Goal: Task Accomplishment & Management: Manage account settings

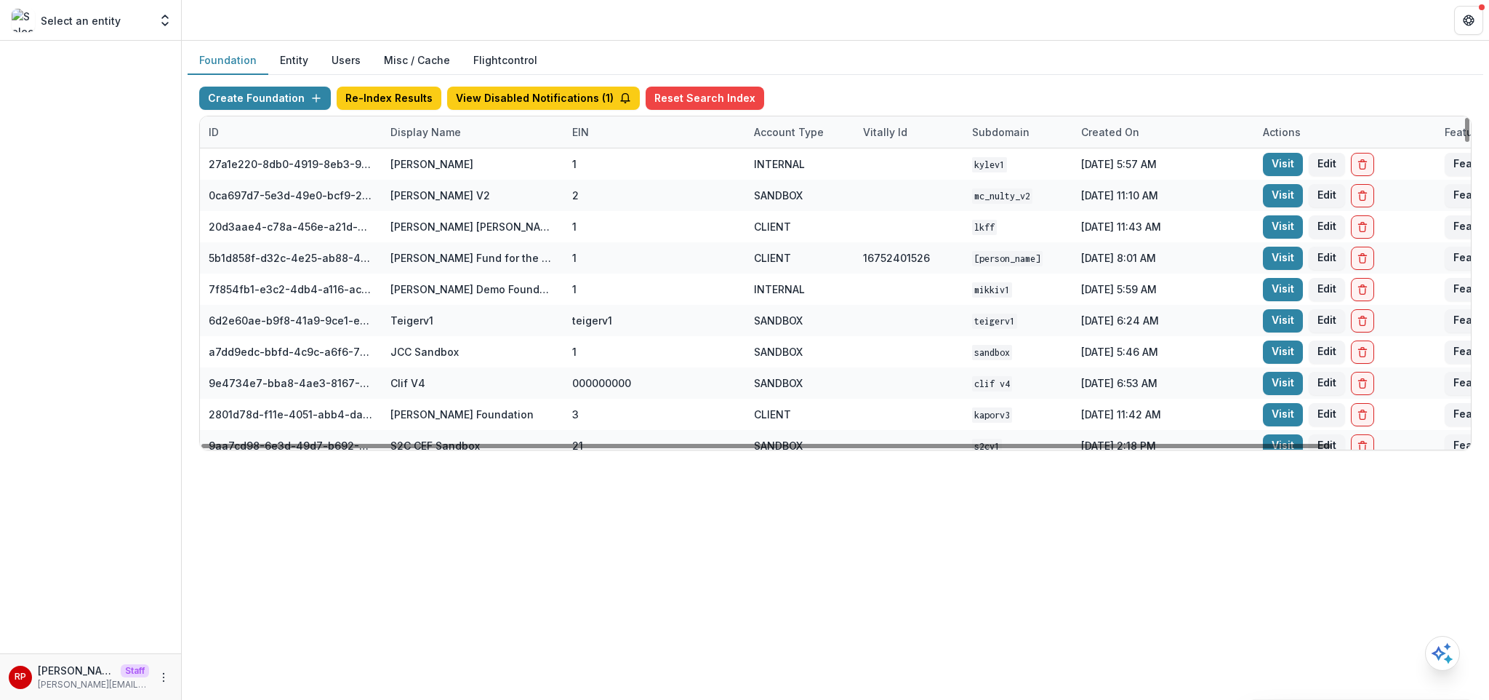
click at [452, 126] on div "Display Name" at bounding box center [426, 131] width 88 height 15
click at [470, 174] on input at bounding box center [472, 164] width 175 height 23
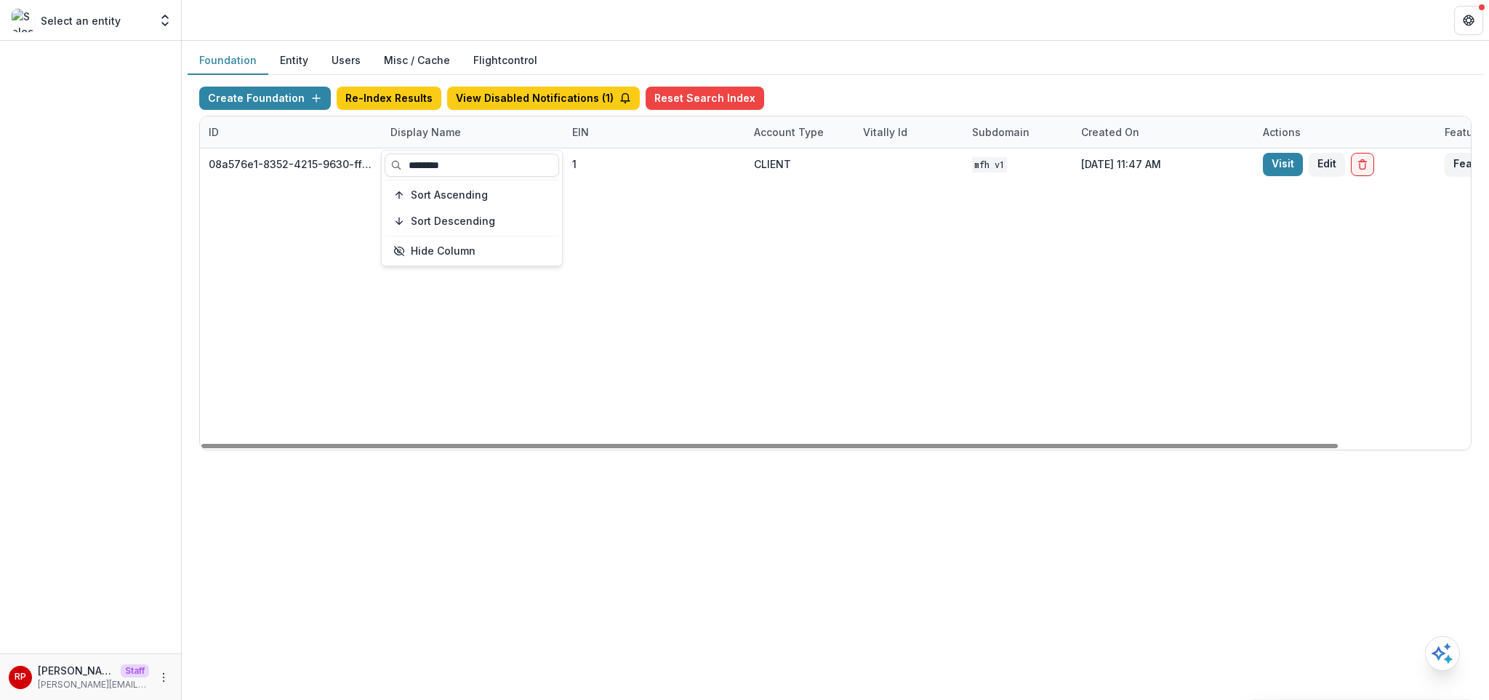
type input "********"
click at [1081, 204] on div "08a576e1-8352-4215-9630-ff0d35d85970 Missouri Foundation for Health 1 CLIENT MF…" at bounding box center [909, 298] width 1418 height 301
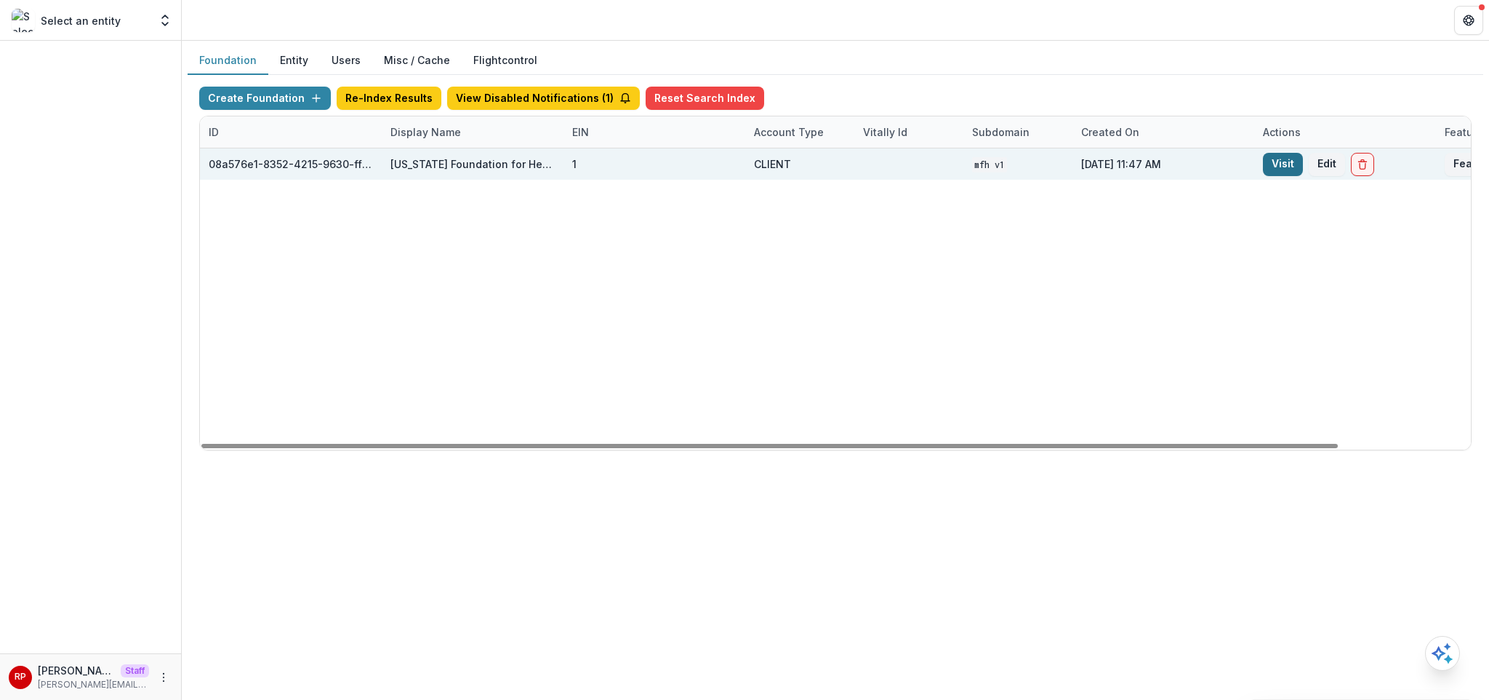
click at [1268, 169] on link "Visit" at bounding box center [1283, 164] width 40 height 23
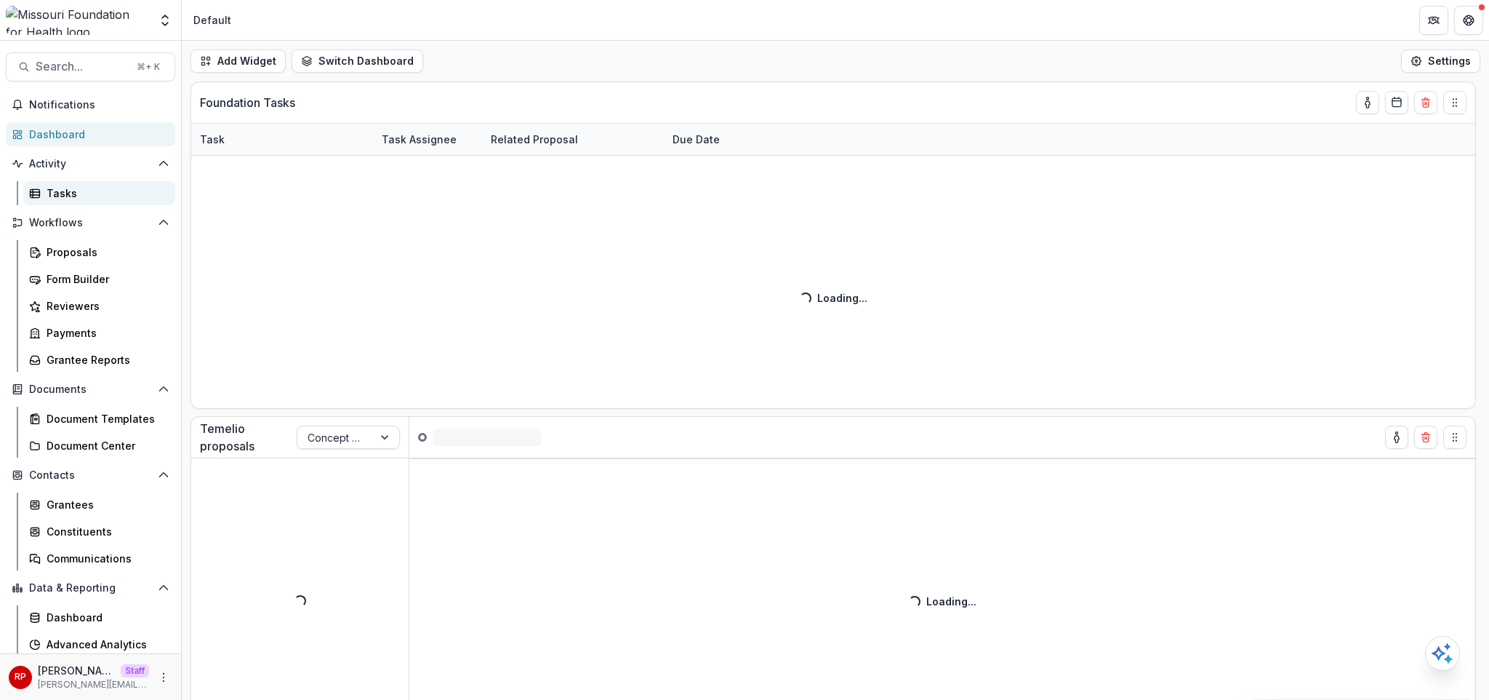
click at [83, 191] on div "Tasks" at bounding box center [105, 192] width 117 height 15
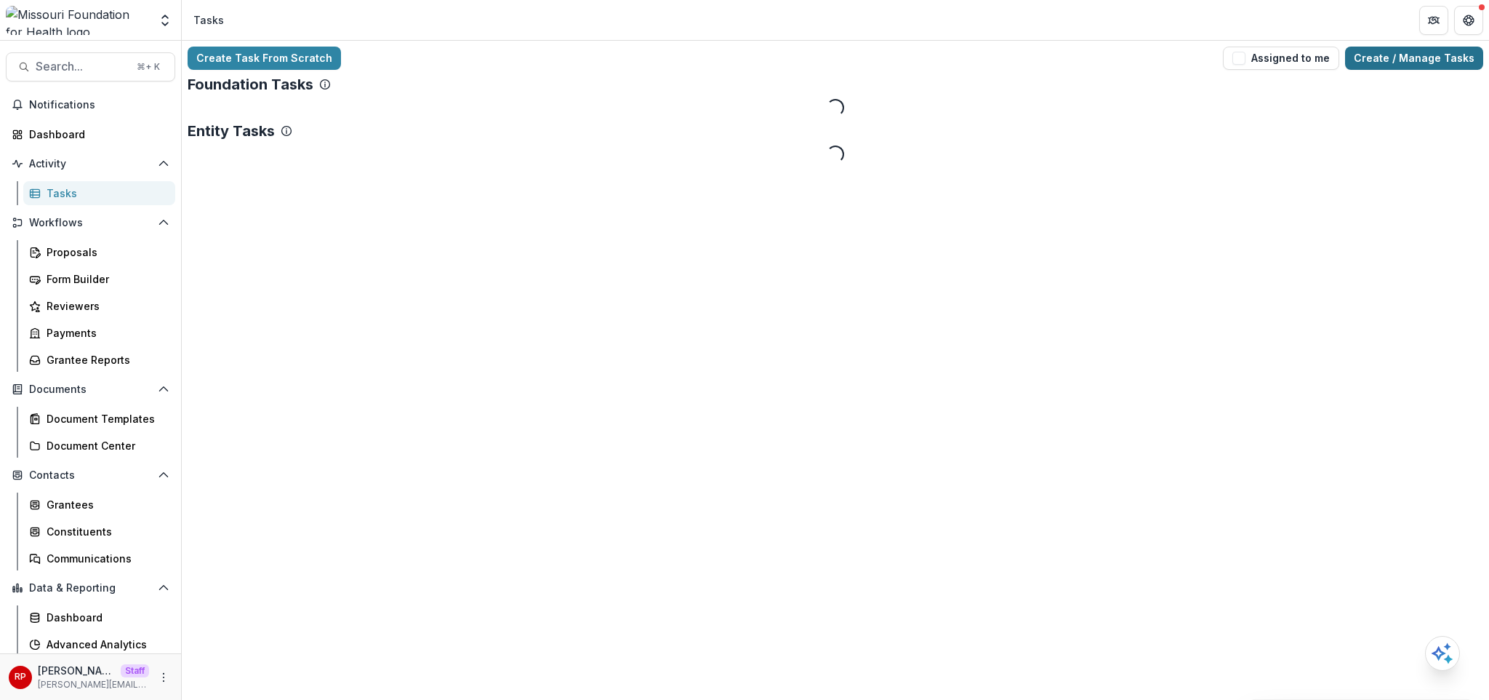
click at [1421, 60] on link "Create / Manage Tasks" at bounding box center [1414, 58] width 138 height 23
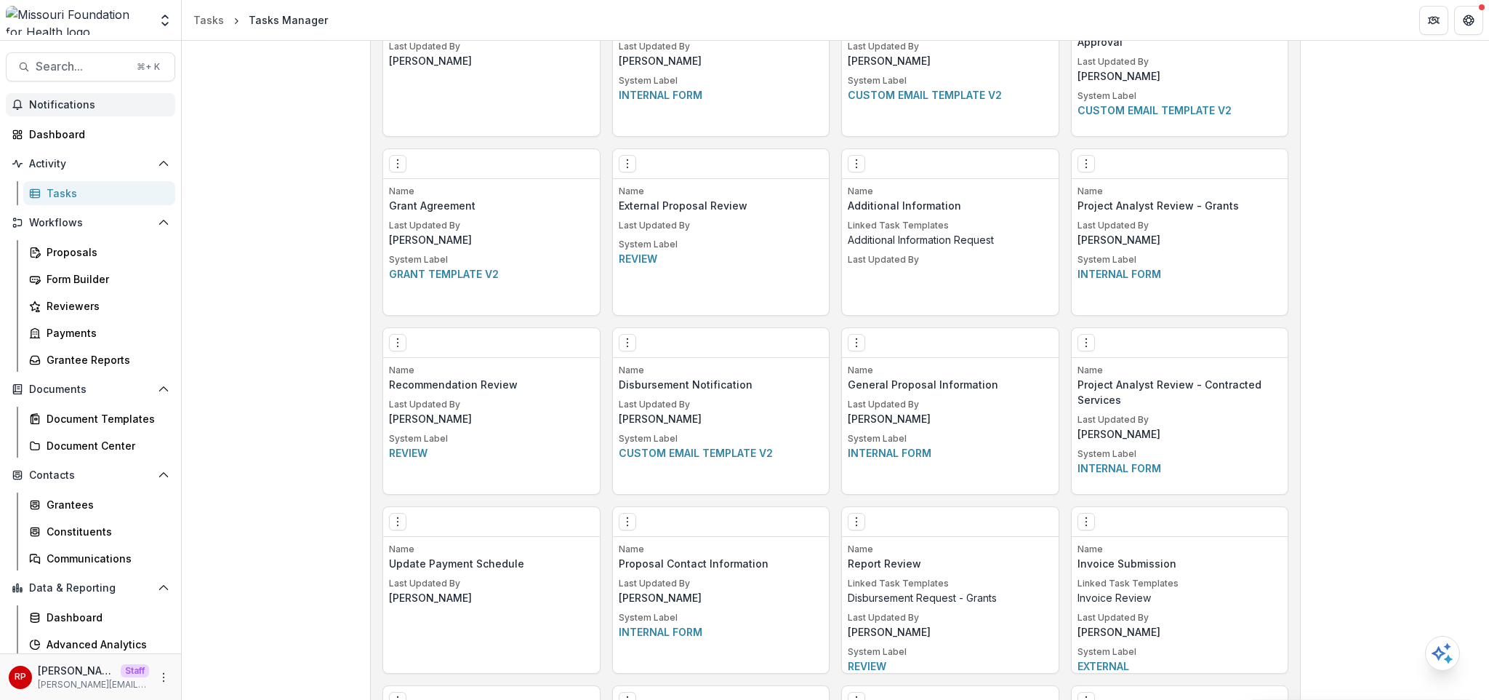
scroll to position [2914, 0]
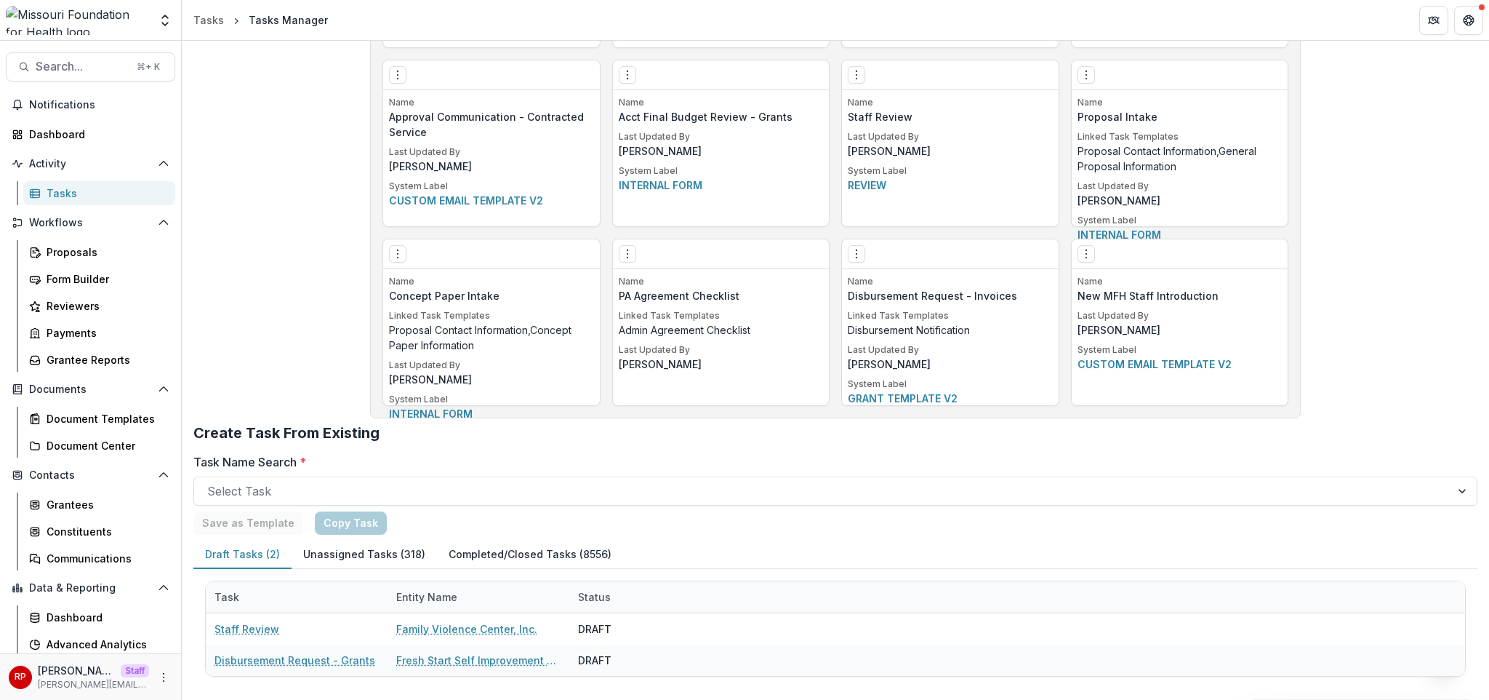
click at [387, 557] on button "Unassigned Tasks (318)" at bounding box center [364, 554] width 145 height 28
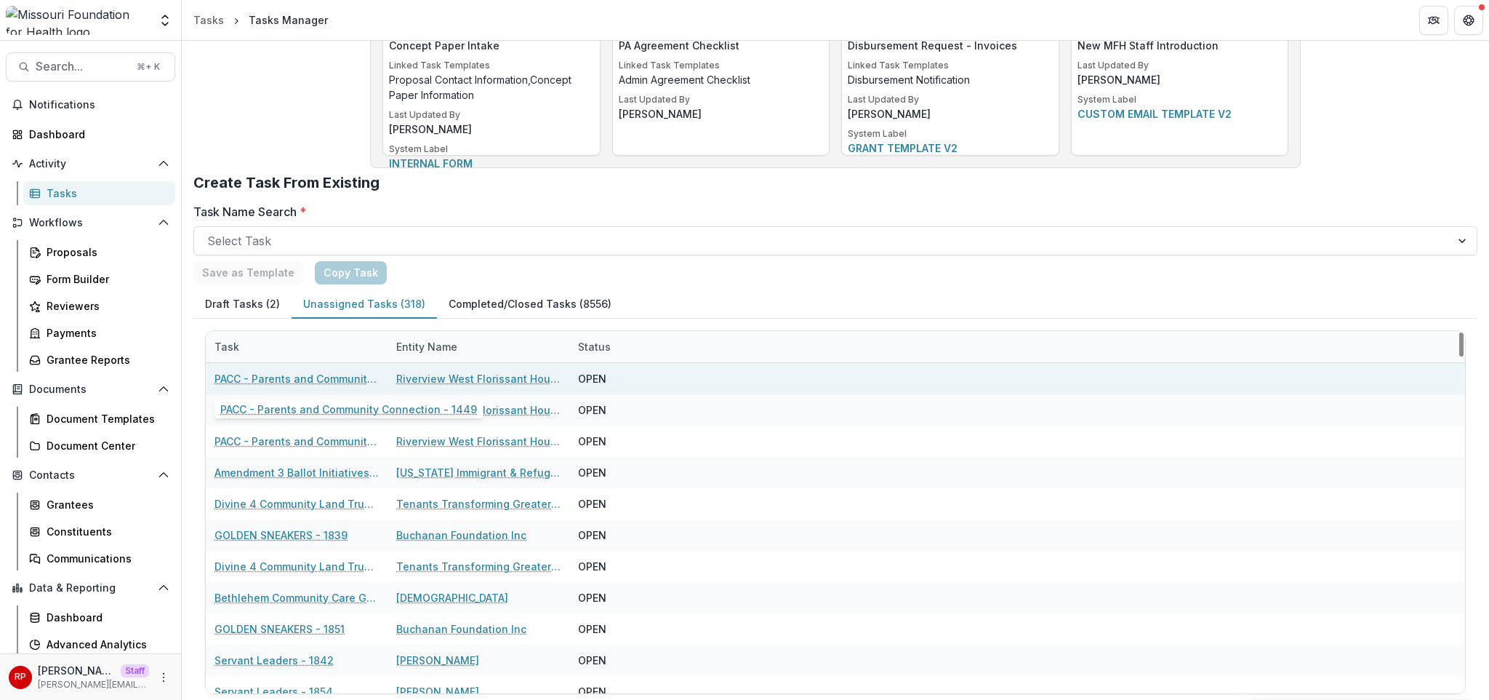
click at [336, 380] on link "PACC - Parents and Community Connection - 1449" at bounding box center [297, 378] width 164 height 15
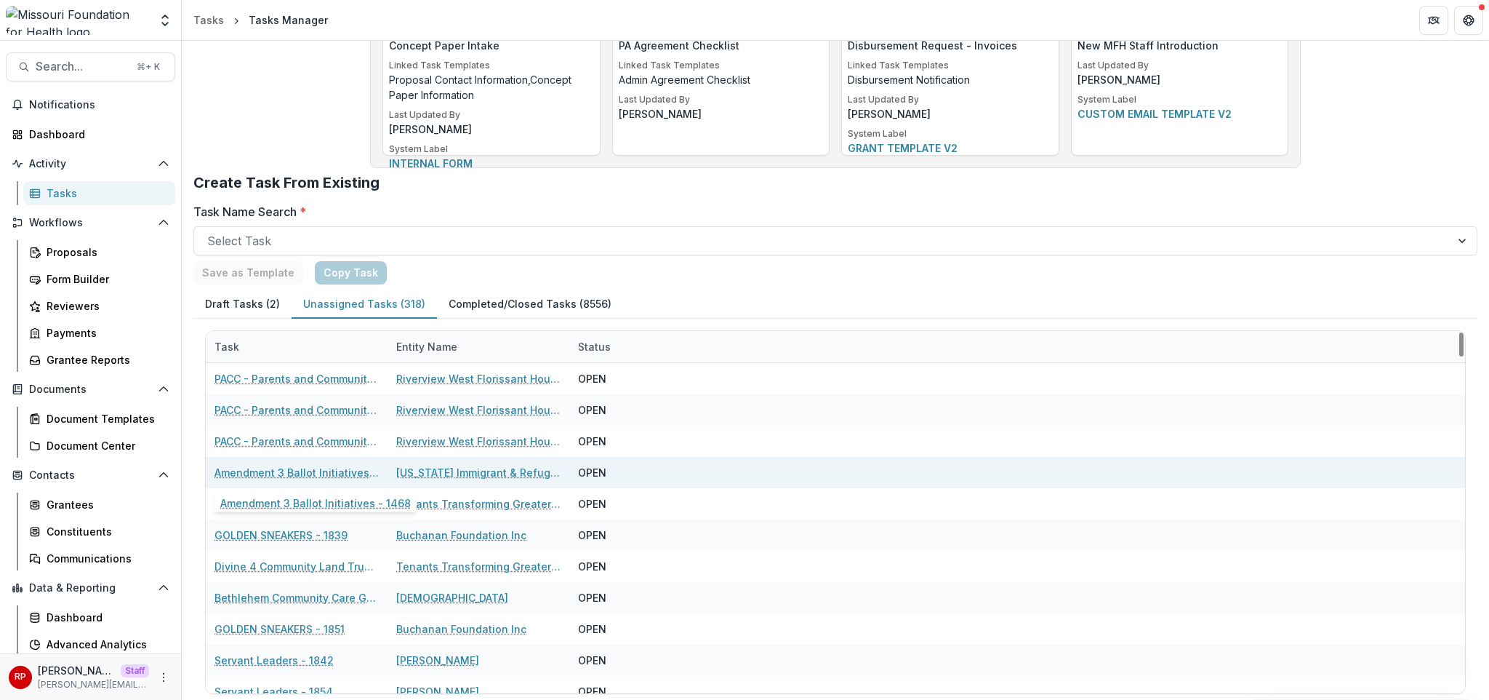
click at [327, 475] on link "Amendment 3 Ballot Initiatives - 1468" at bounding box center [297, 472] width 164 height 15
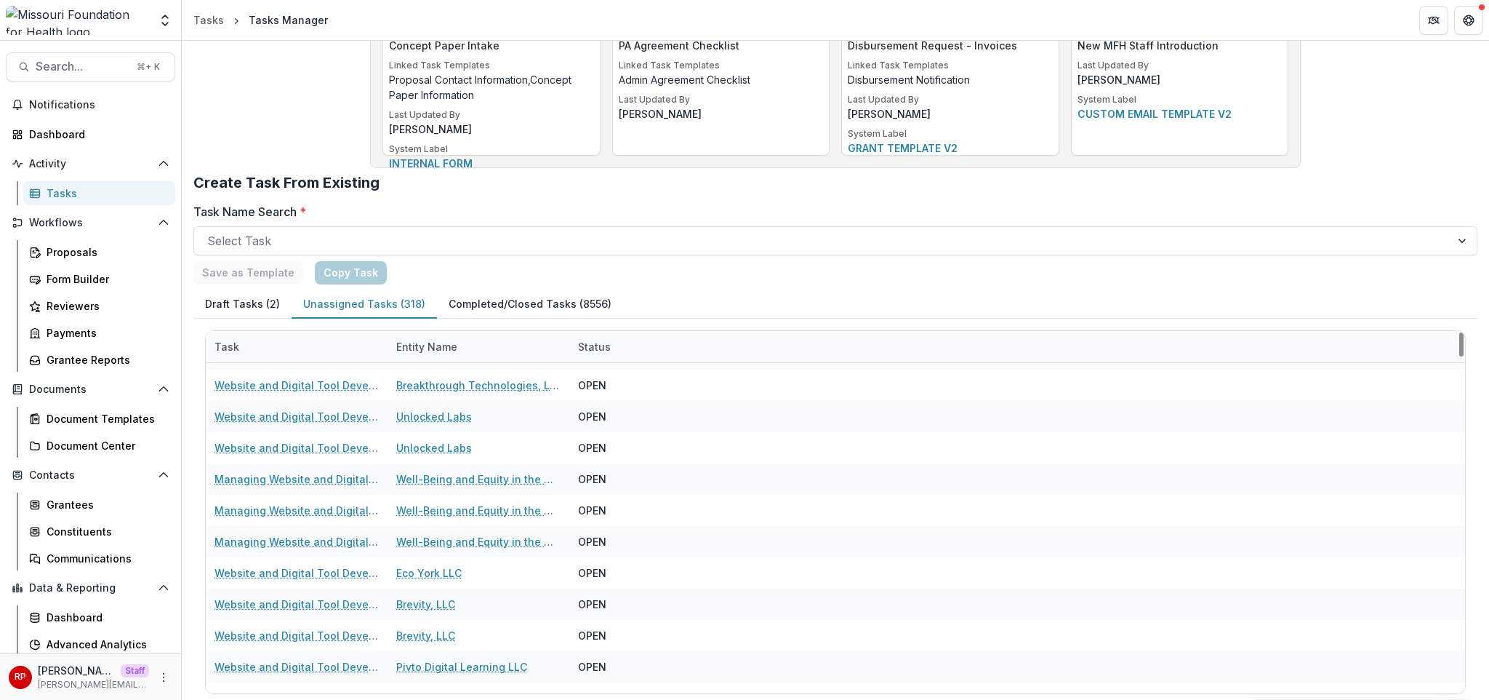
scroll to position [2453, 0]
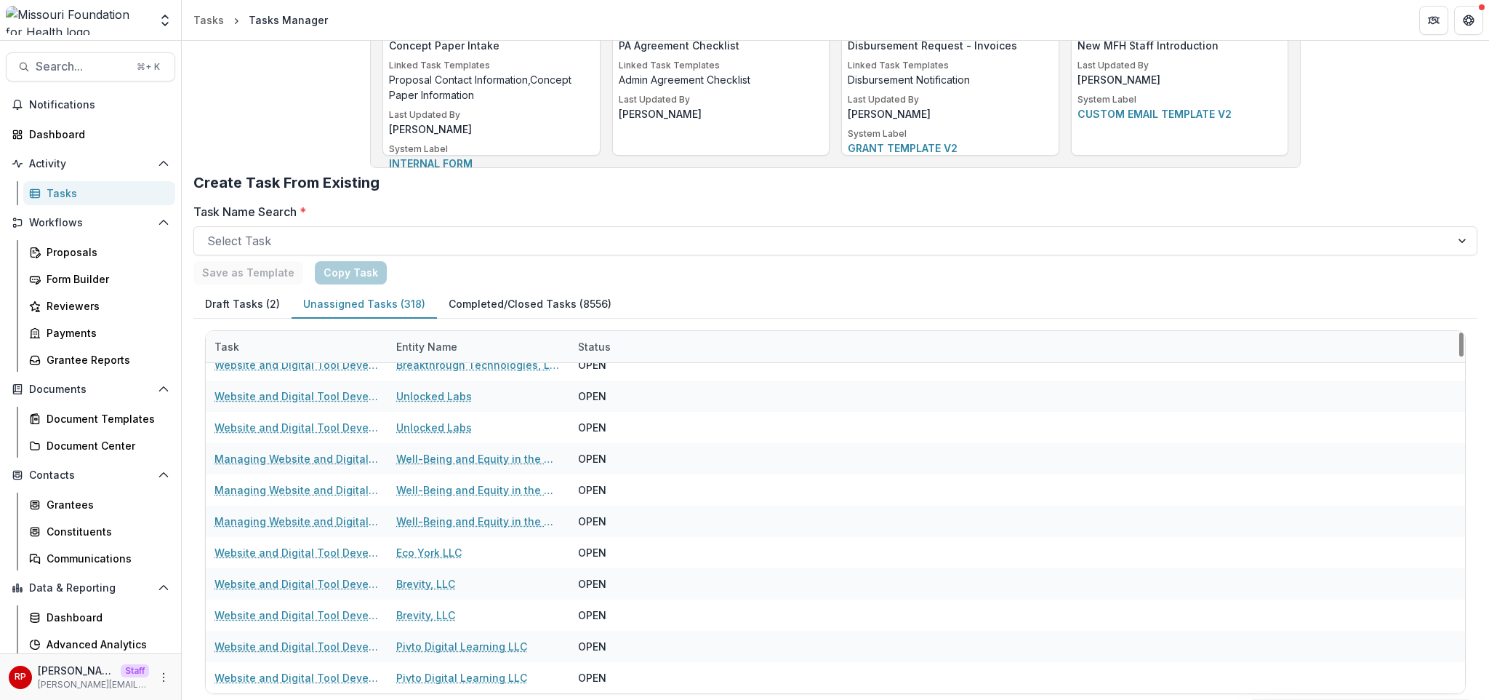
drag, startPoint x: 785, startPoint y: 207, endPoint x: 889, endPoint y: 158, distance: 114.2
click at [787, 206] on label "Task Name Search *" at bounding box center [831, 211] width 1276 height 17
click at [211, 232] on input "Task Name Search *" at bounding box center [209, 240] width 4 height 17
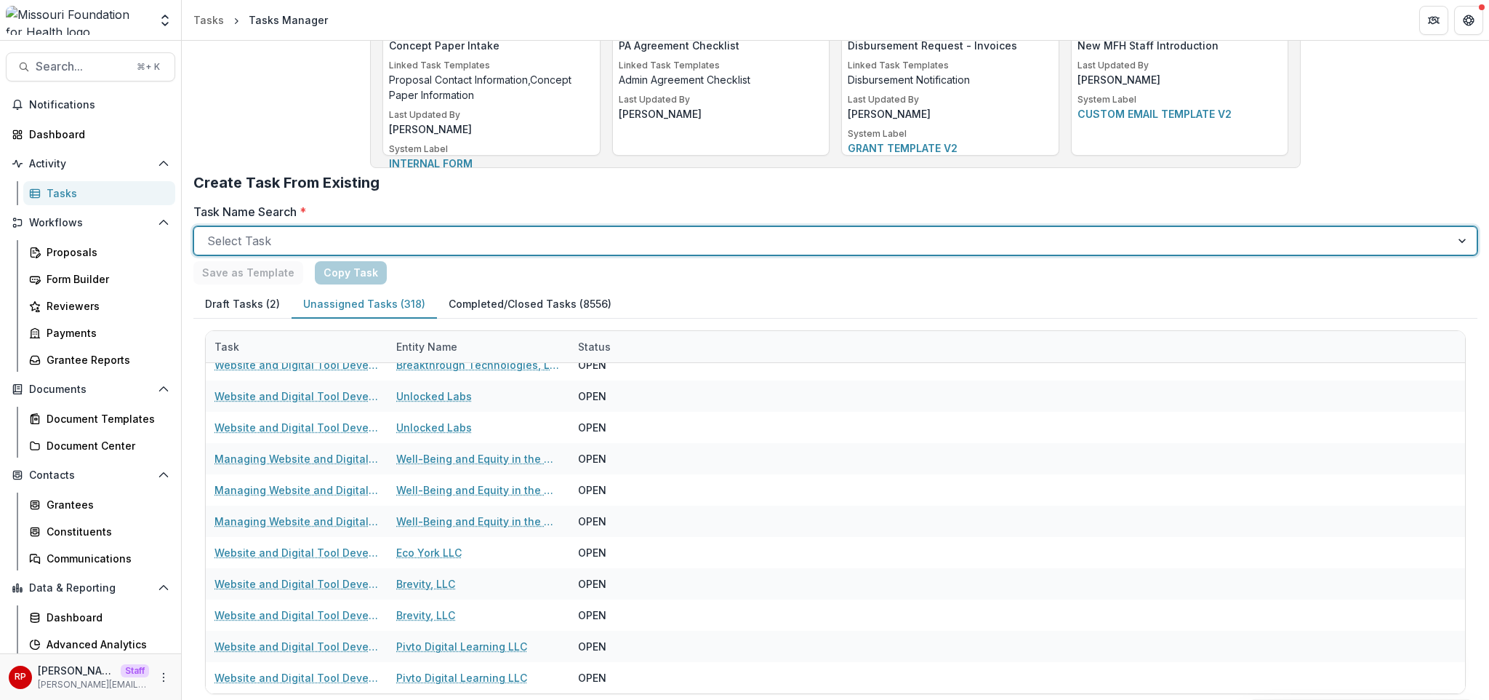
click at [544, 270] on div "Save as Template Copy Task" at bounding box center [835, 272] width 1284 height 23
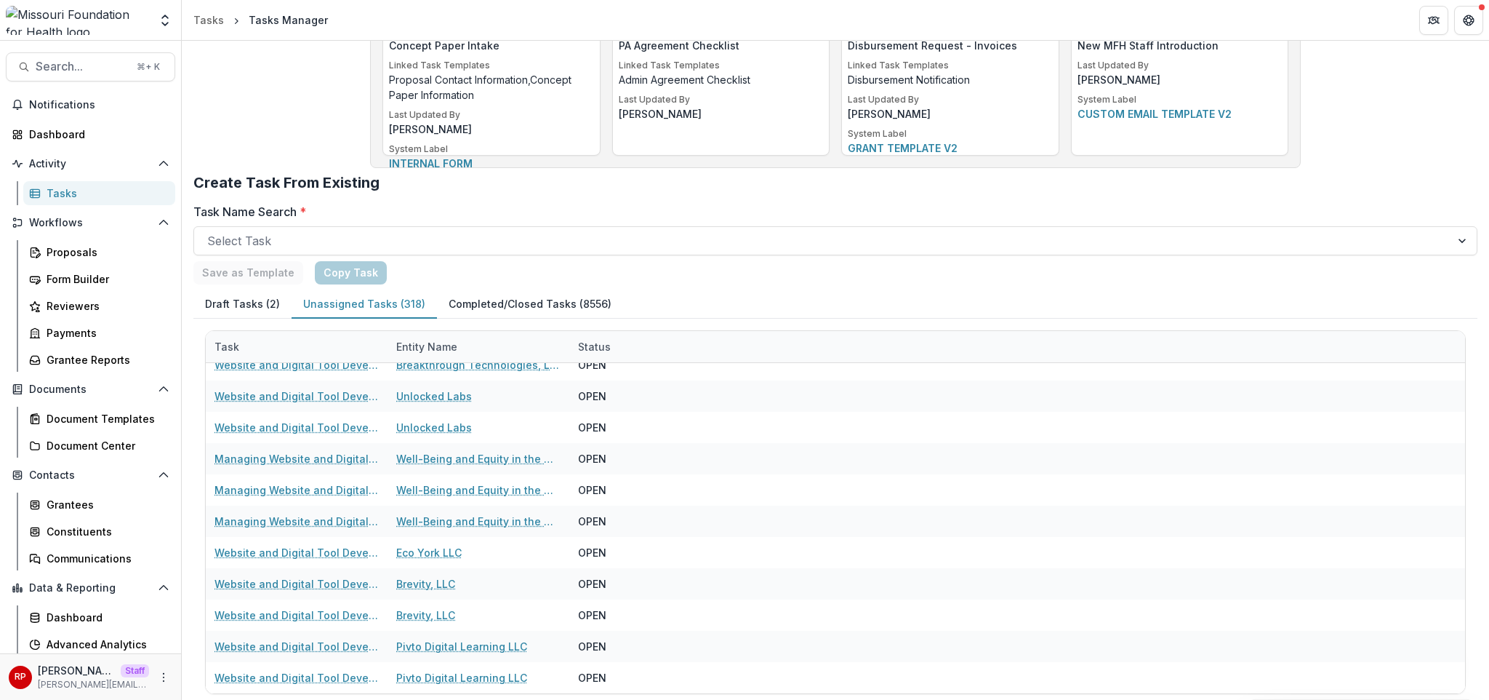
click at [775, 199] on h2 "Create Task From Existing" at bounding box center [835, 188] width 1284 height 29
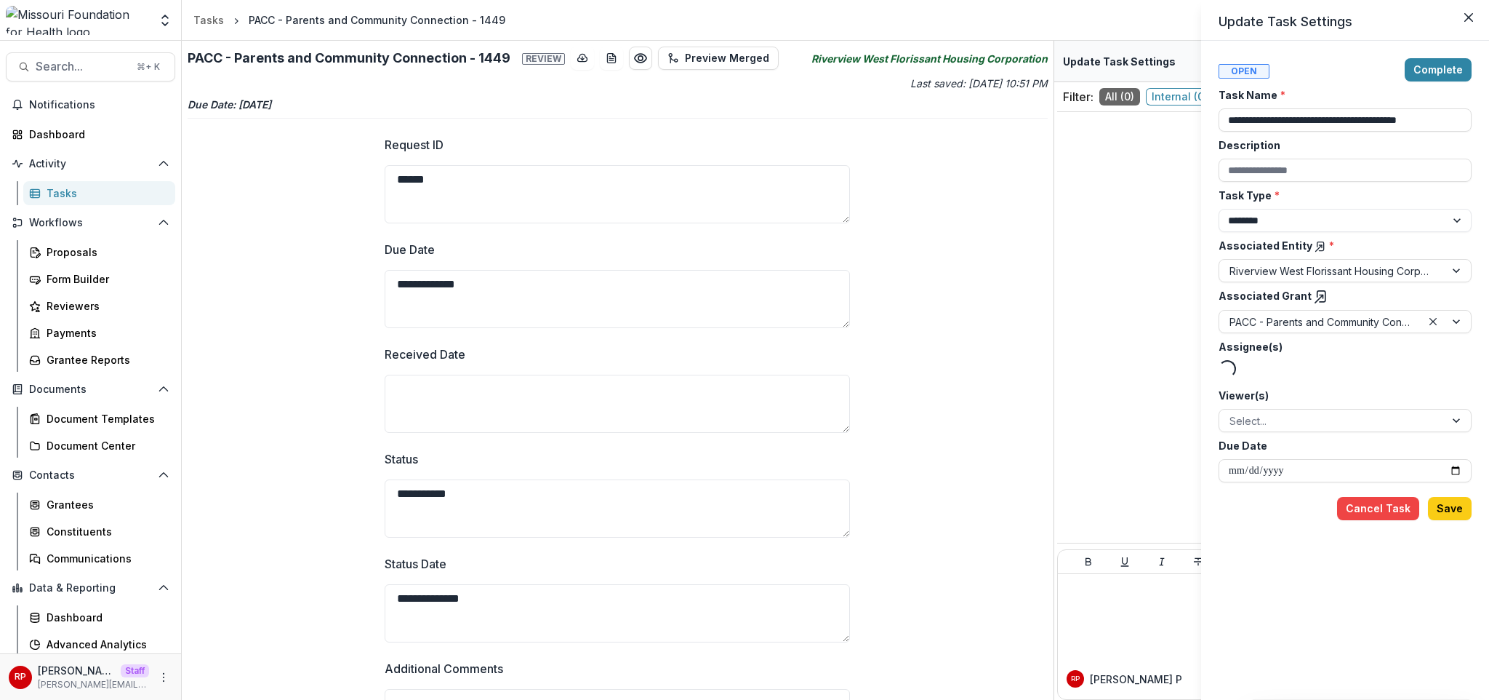
click at [1320, 295] on polyline at bounding box center [1321, 296] width 3 height 3
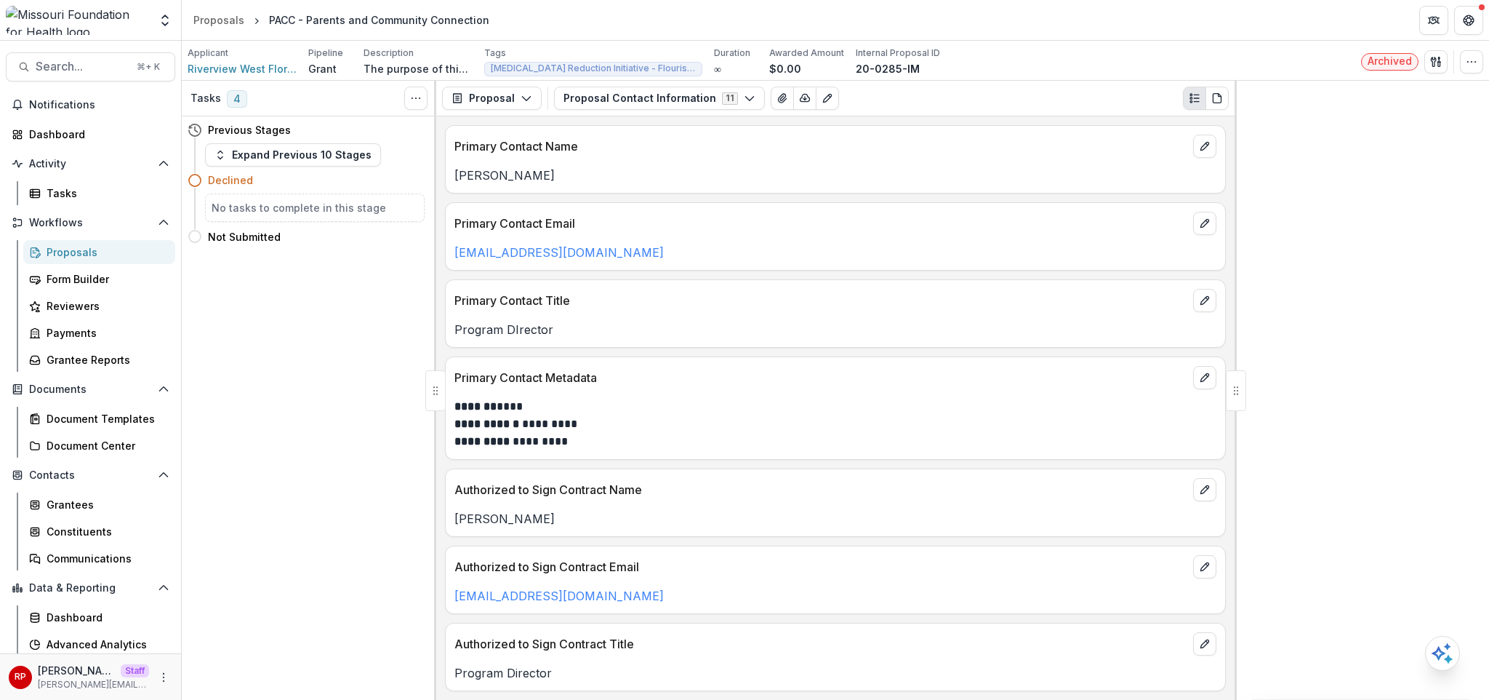
click at [297, 207] on h5 "No tasks to complete in this stage" at bounding box center [315, 207] width 207 height 15
click at [311, 156] on button "Expand Previous 10 Stages" at bounding box center [293, 154] width 176 height 23
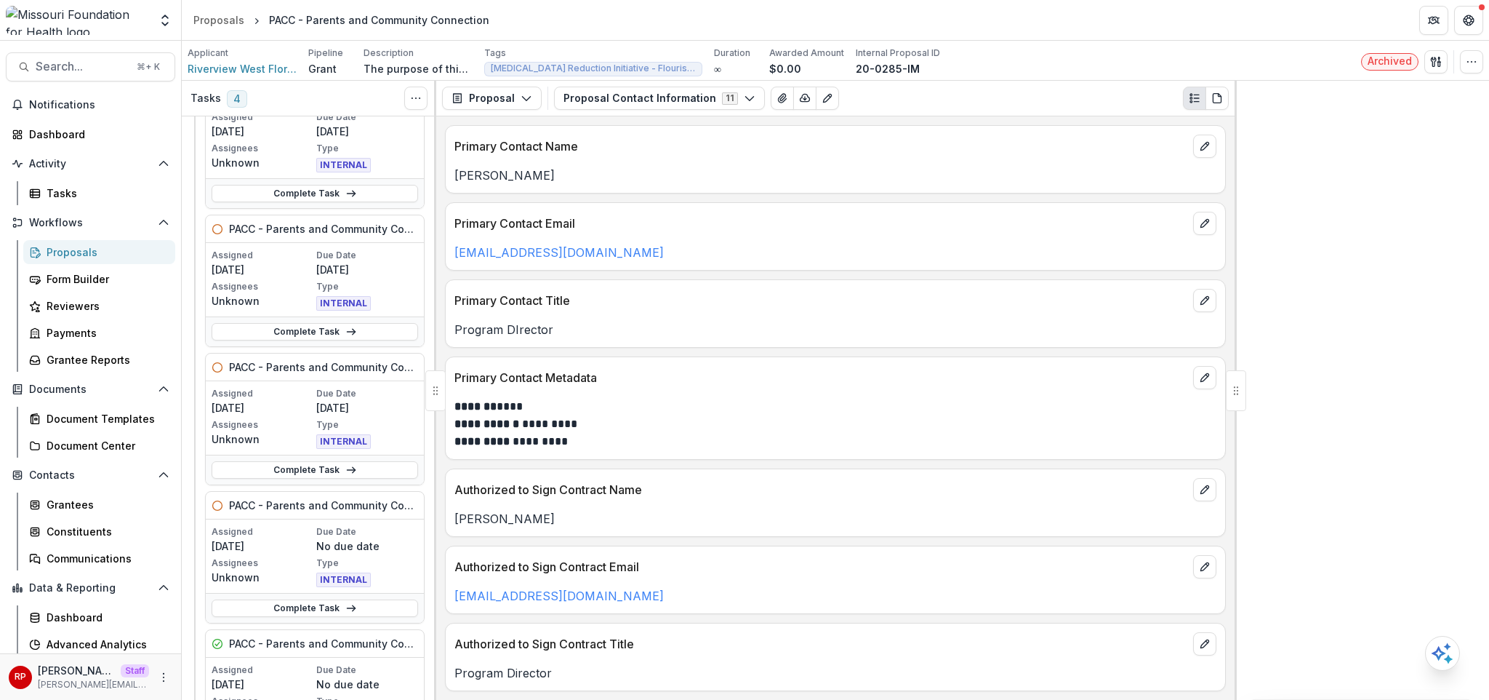
scroll to position [39, 0]
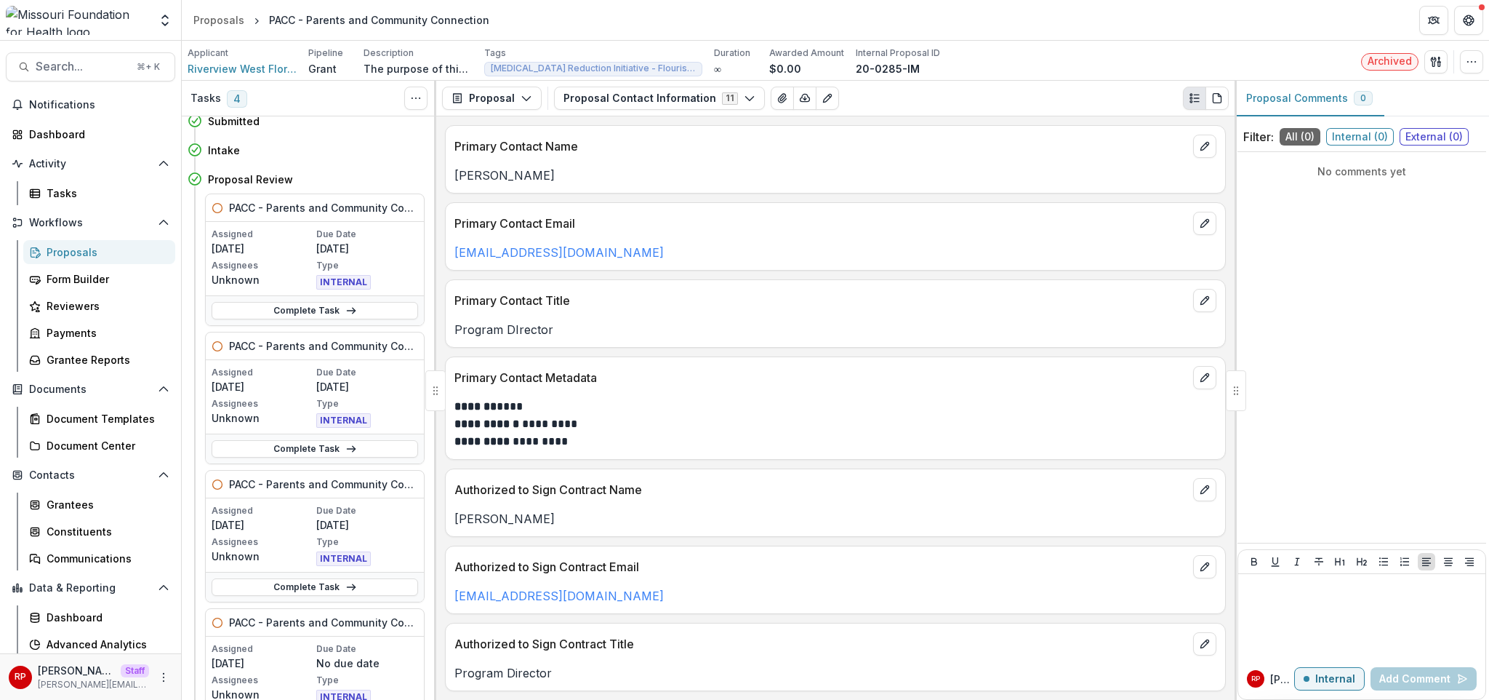
click at [1183, 27] on header "Proposals PACC - Parents and Community Connection" at bounding box center [836, 20] width 1308 height 40
click at [600, 32] on header "Proposals PACC - Parents and Community Connection" at bounding box center [836, 20] width 1308 height 40
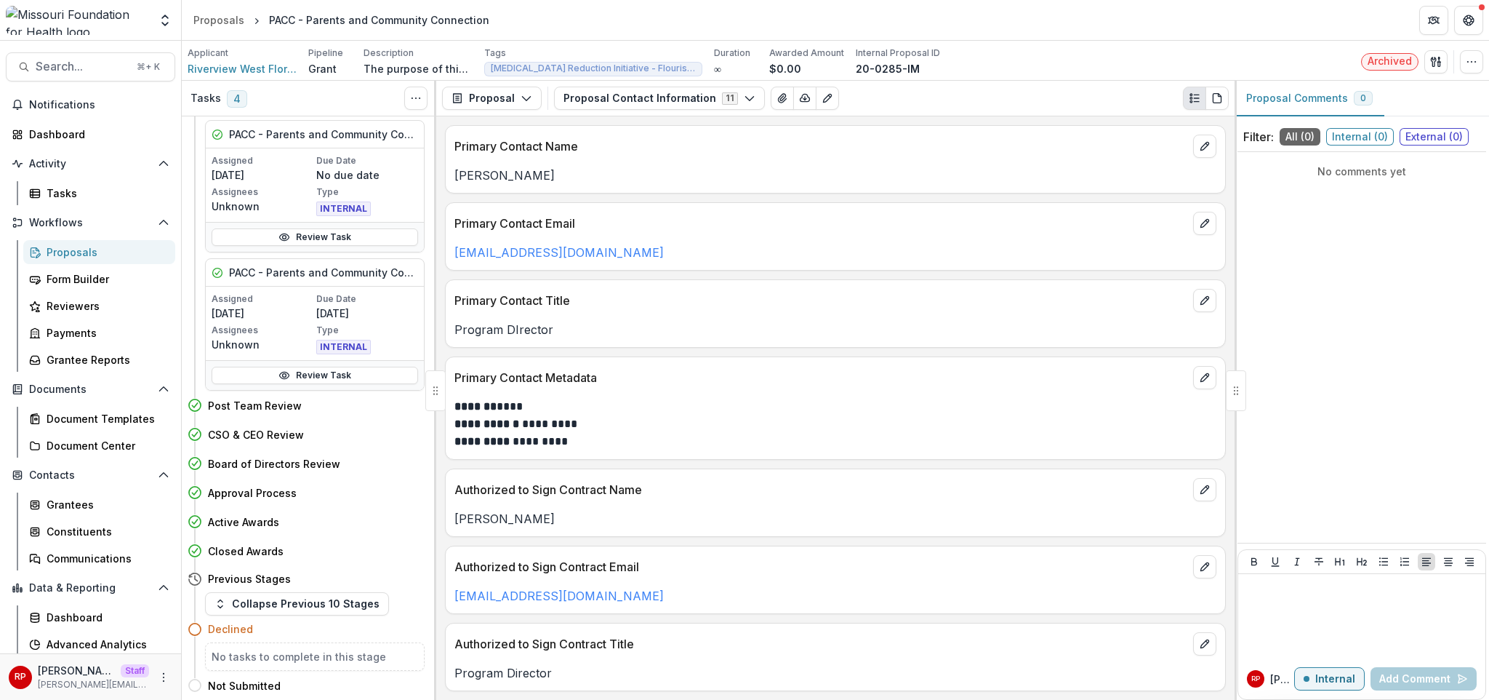
scroll to position [663, 0]
click at [237, 628] on h4 "Declined" at bounding box center [230, 631] width 45 height 15
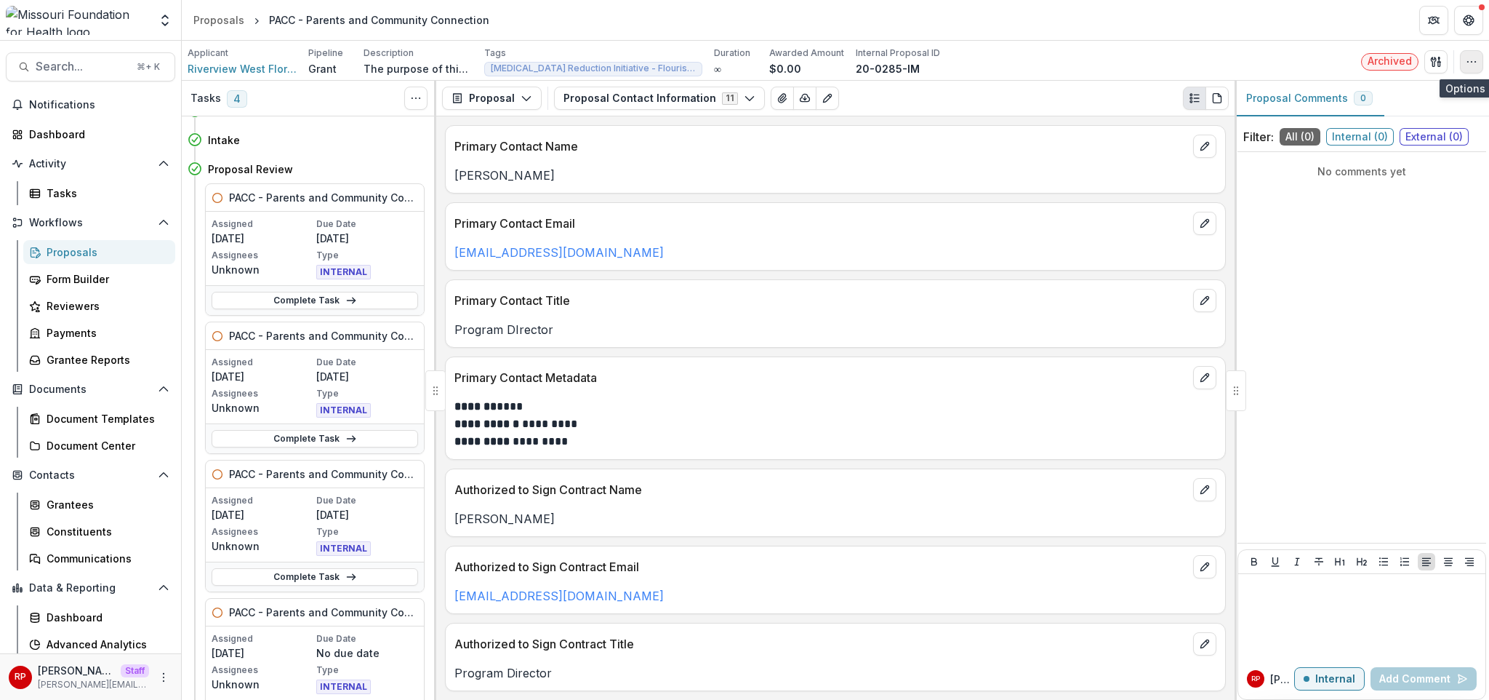
click at [1468, 60] on icon "button" at bounding box center [1472, 62] width 12 height 12
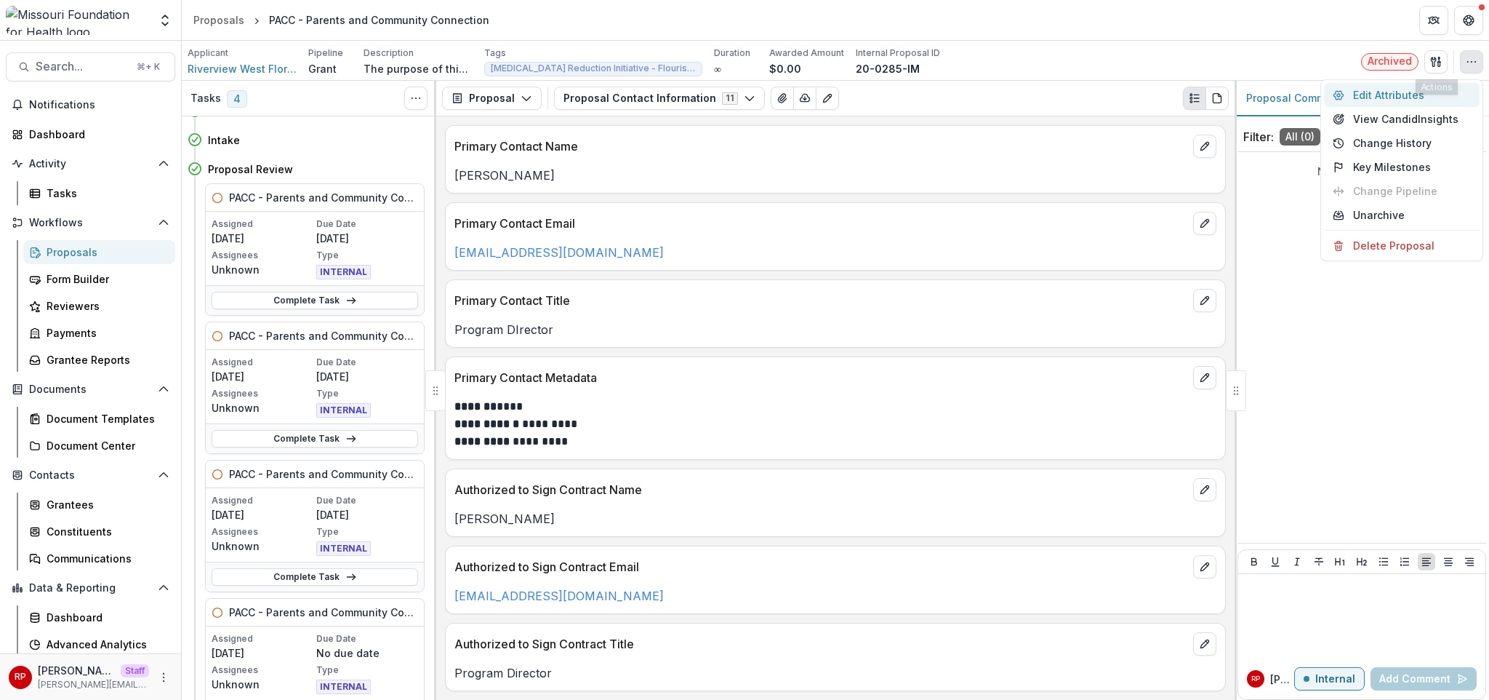
click at [1398, 87] on button "Edit Attributes" at bounding box center [1402, 95] width 156 height 24
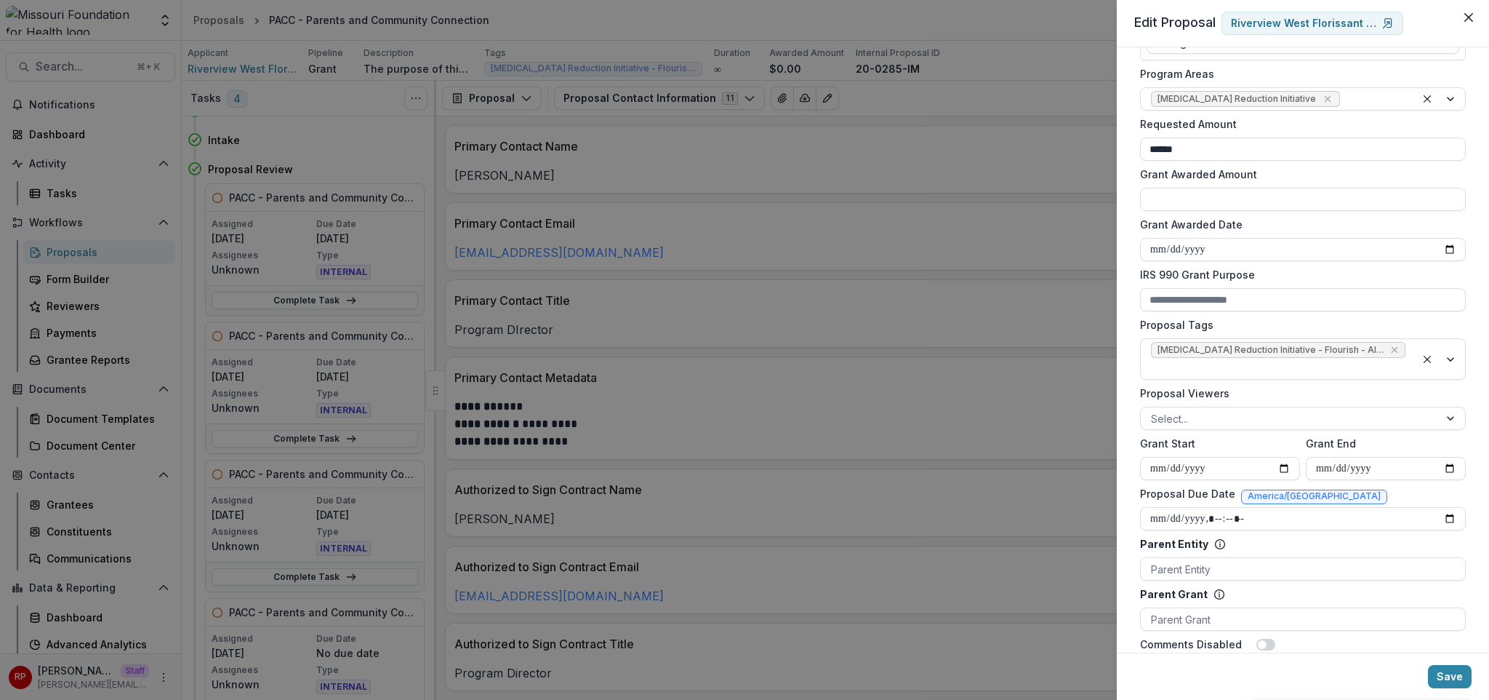
scroll to position [343, 0]
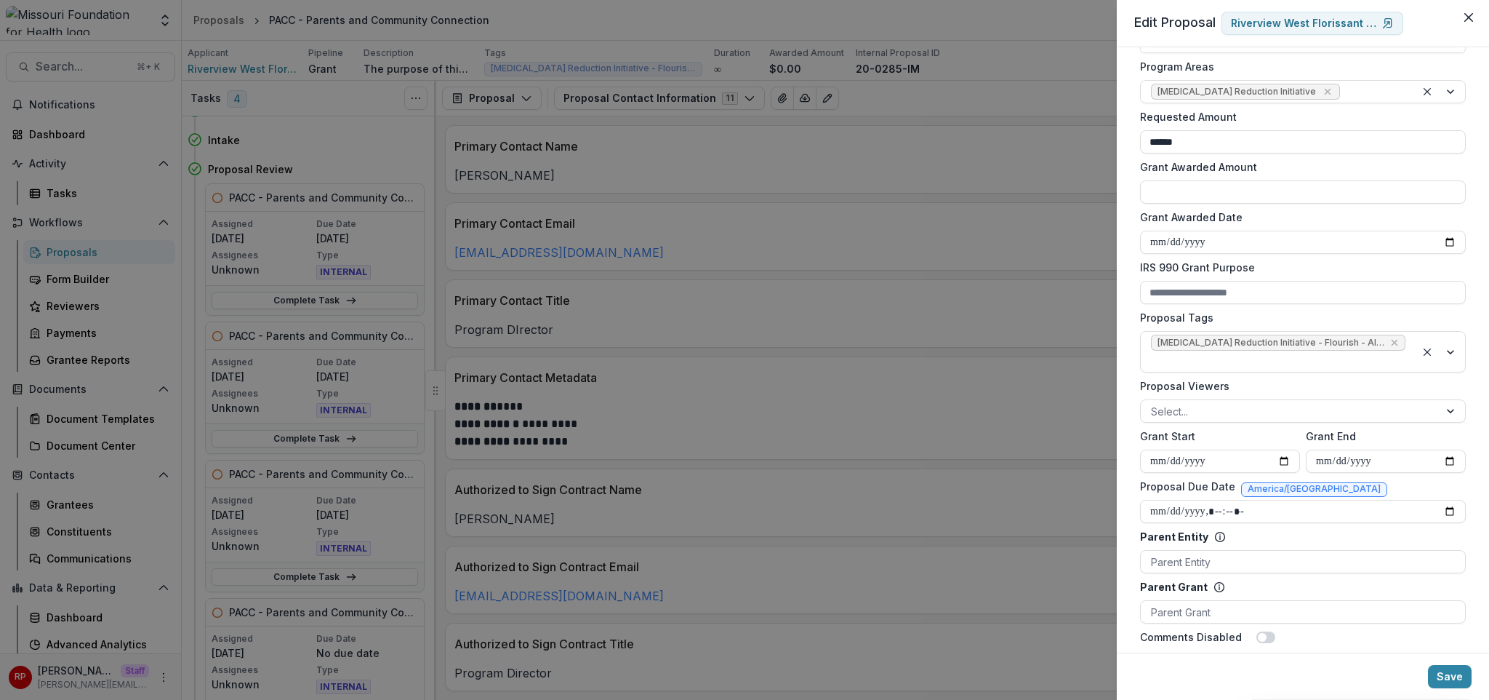
click at [903, 260] on div "**********" at bounding box center [744, 350] width 1489 height 700
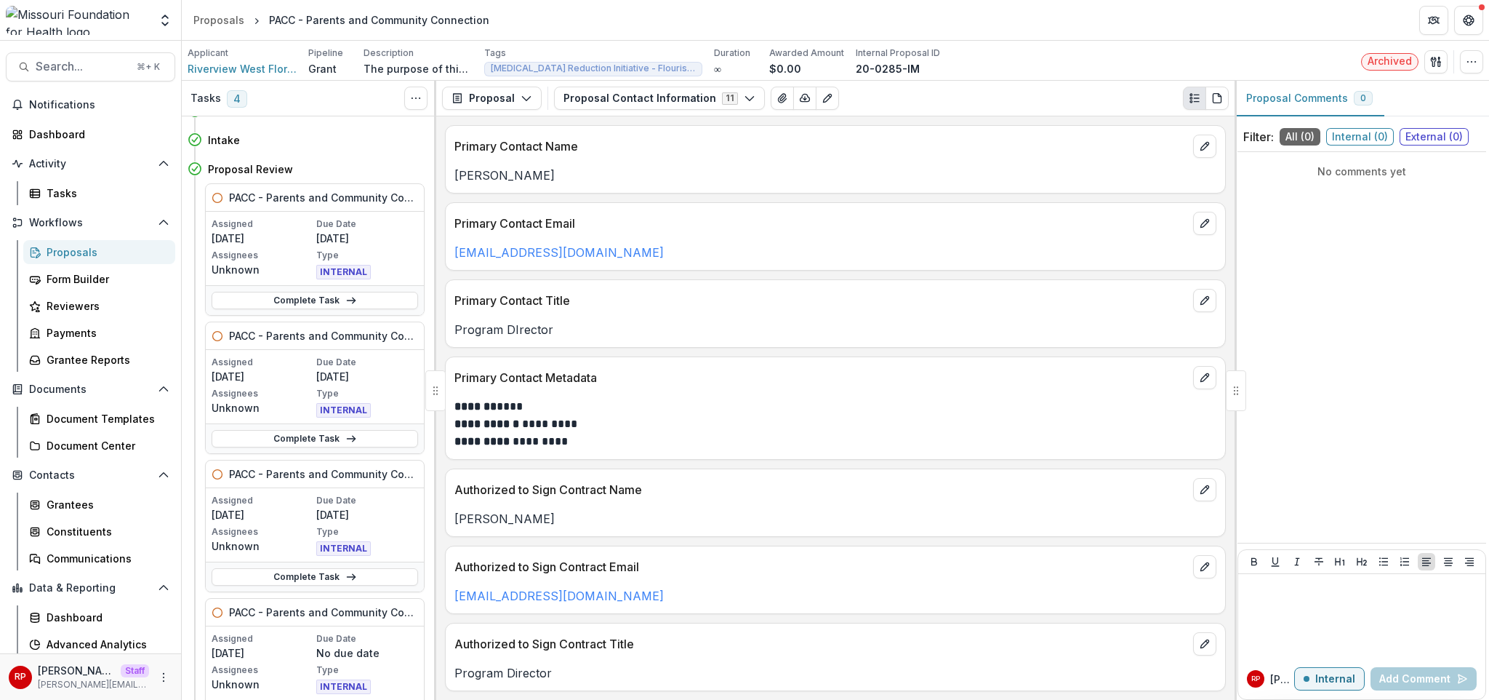
click at [890, 168] on p "Allisha Jones-Pickens" at bounding box center [836, 175] width 762 height 17
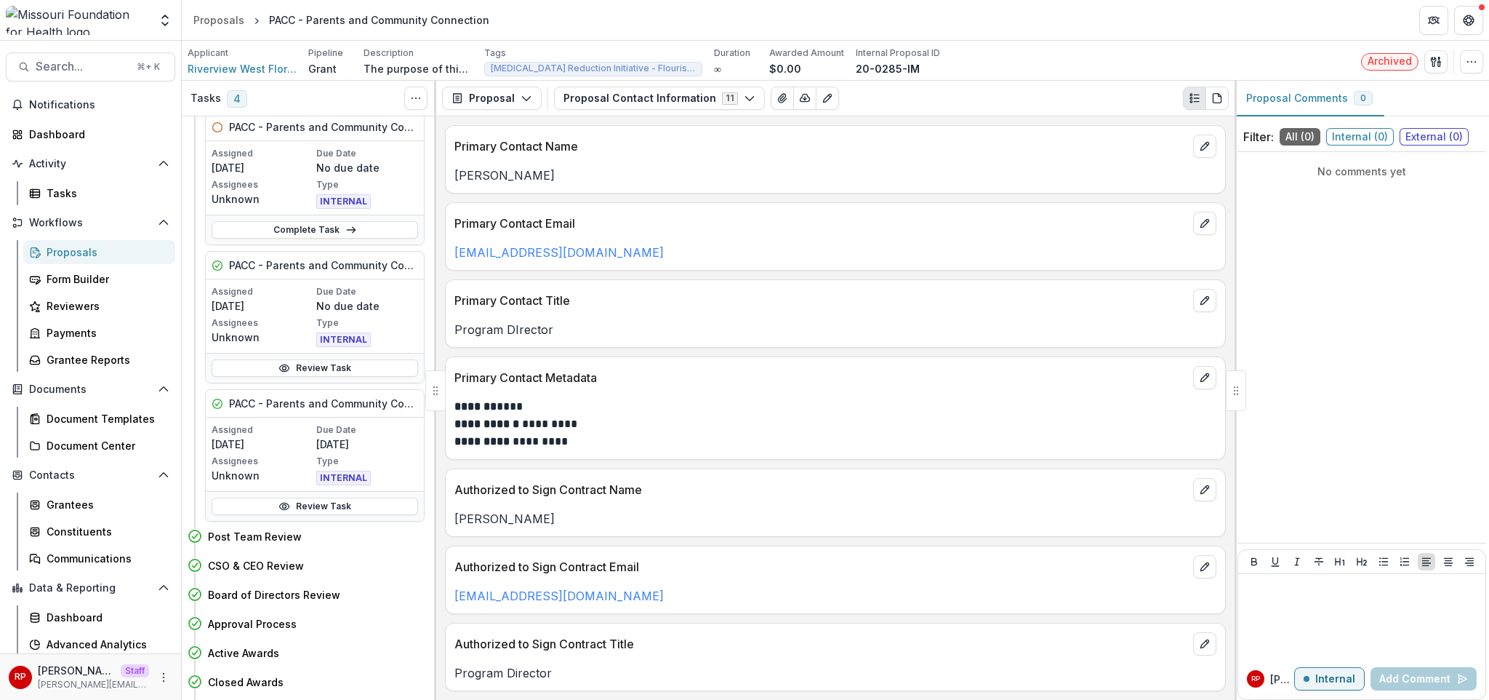
scroll to position [665, 0]
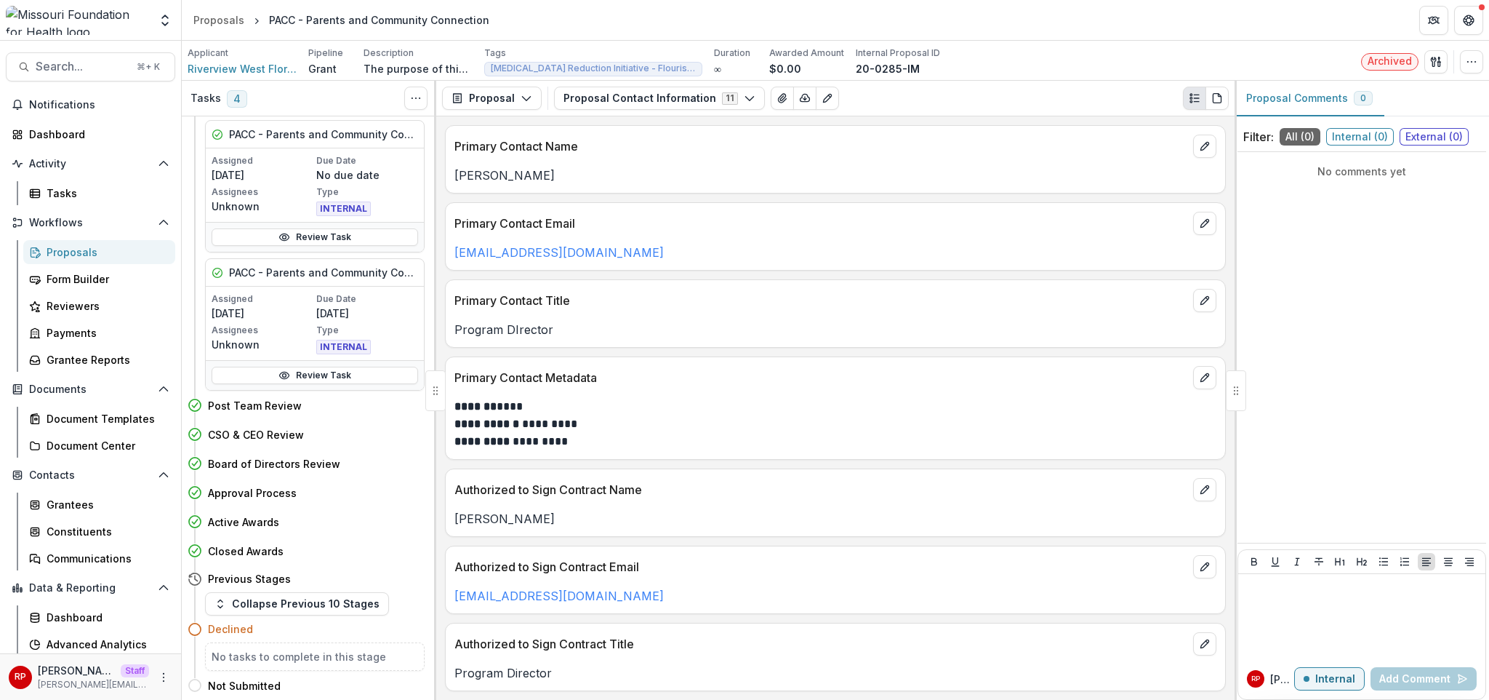
click at [292, 599] on button "Collapse Previous 10 Stages" at bounding box center [297, 603] width 184 height 23
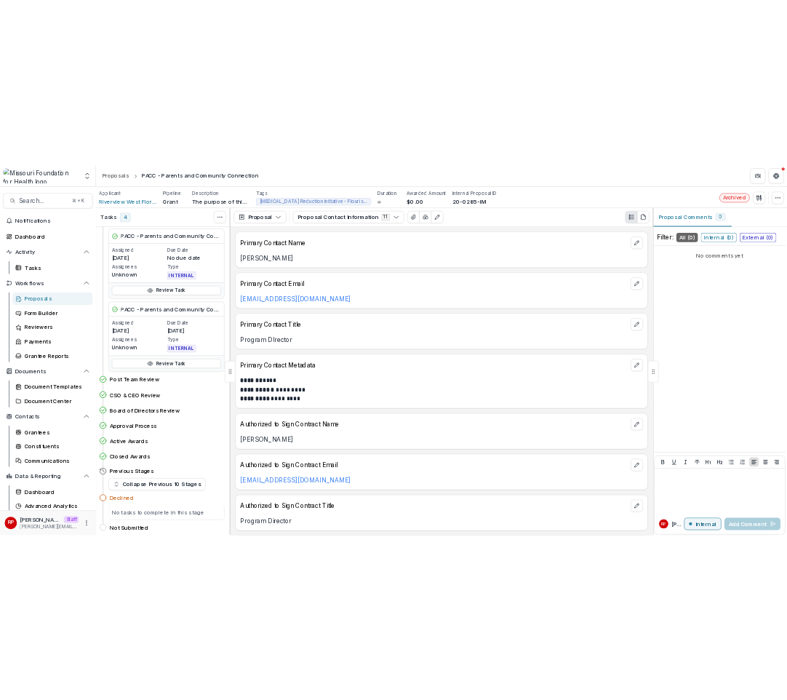
scroll to position [0, 0]
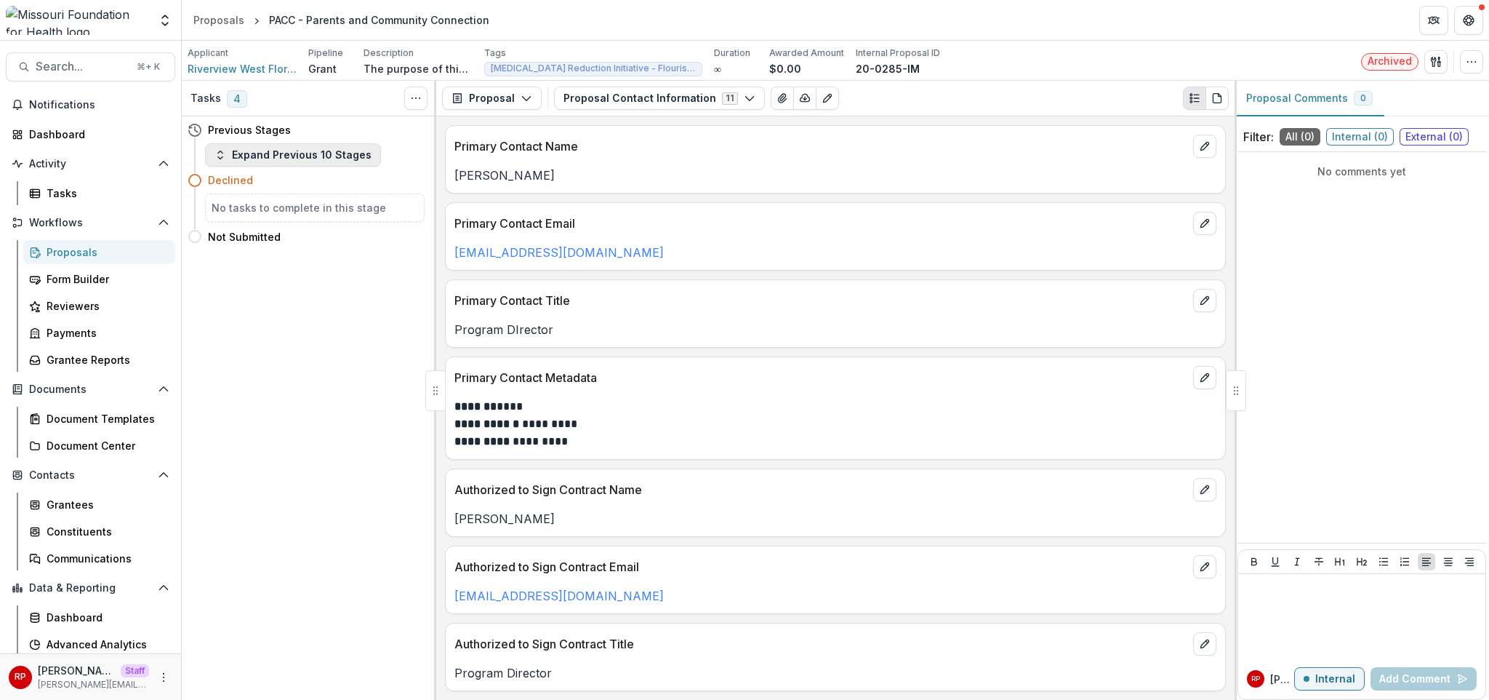
click at [279, 154] on button "Expand Previous 10 Stages" at bounding box center [293, 154] width 176 height 23
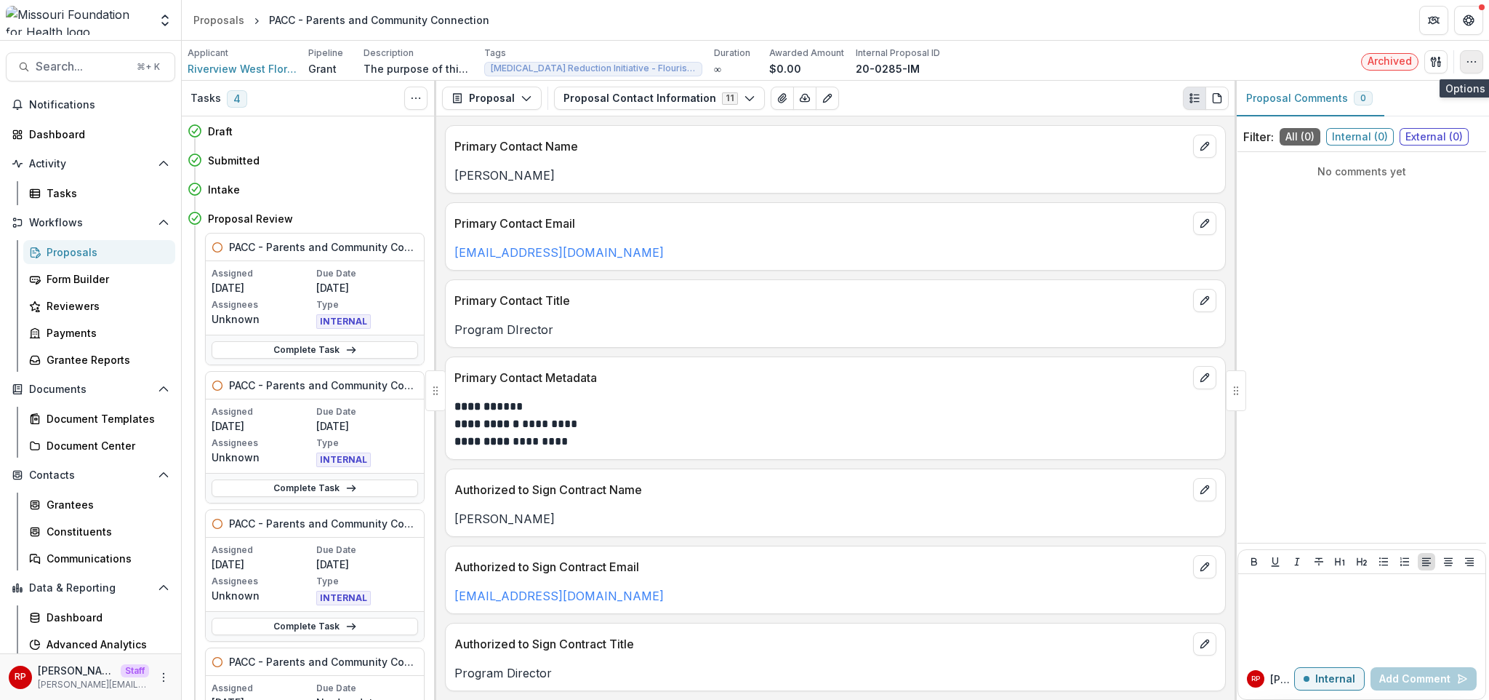
click at [1465, 65] on button "button" at bounding box center [1471, 61] width 23 height 23
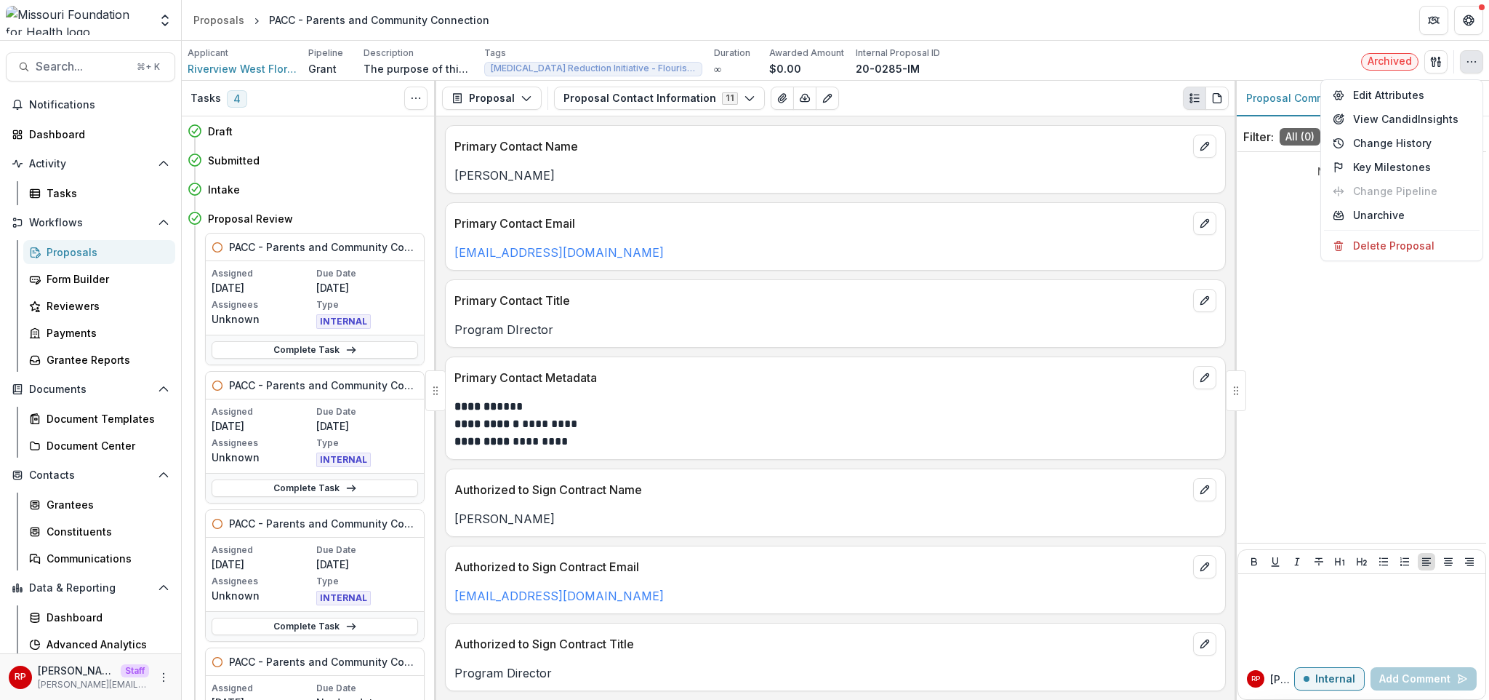
click at [1164, 63] on div "Applicant Riverview West Florissant Housing Corporation Pipeline Grant Descript…" at bounding box center [836, 62] width 1296 height 30
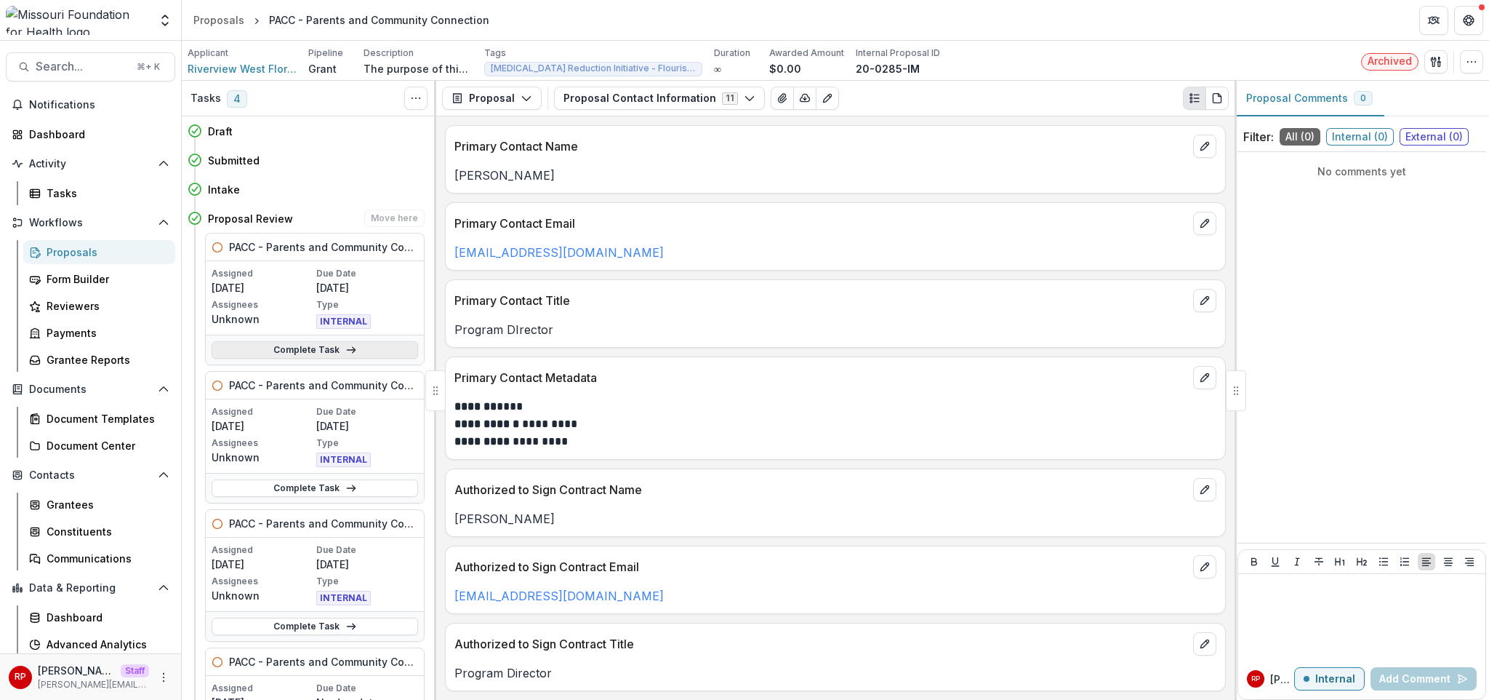
click at [347, 350] on line at bounding box center [351, 350] width 8 height 0
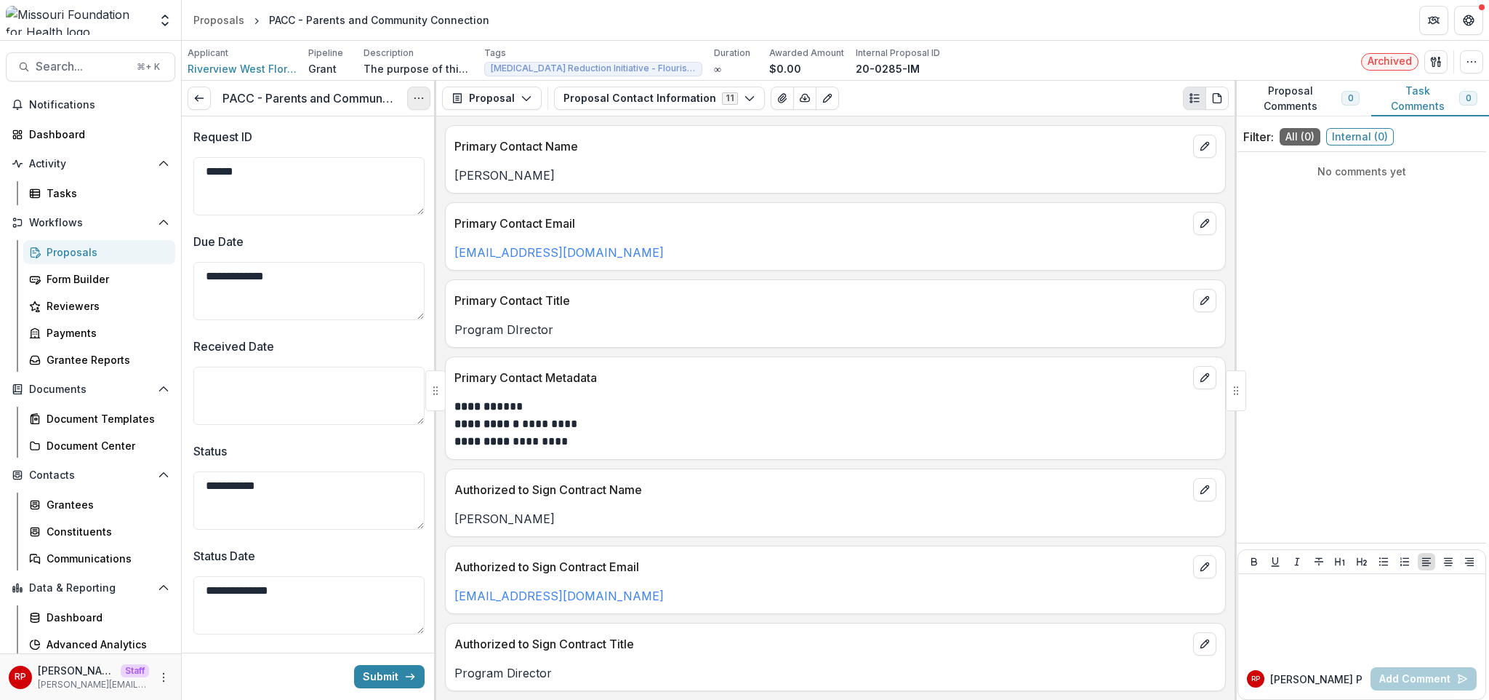
click at [414, 103] on icon "Options" at bounding box center [419, 98] width 12 height 12
click at [372, 137] on link "View task" at bounding box center [349, 131] width 156 height 24
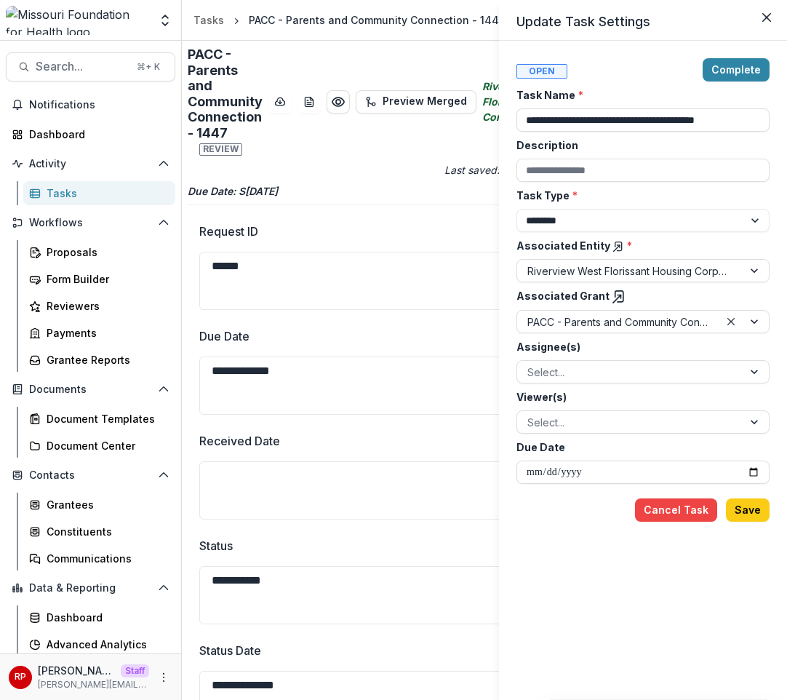
click at [92, 367] on div "**********" at bounding box center [393, 350] width 787 height 700
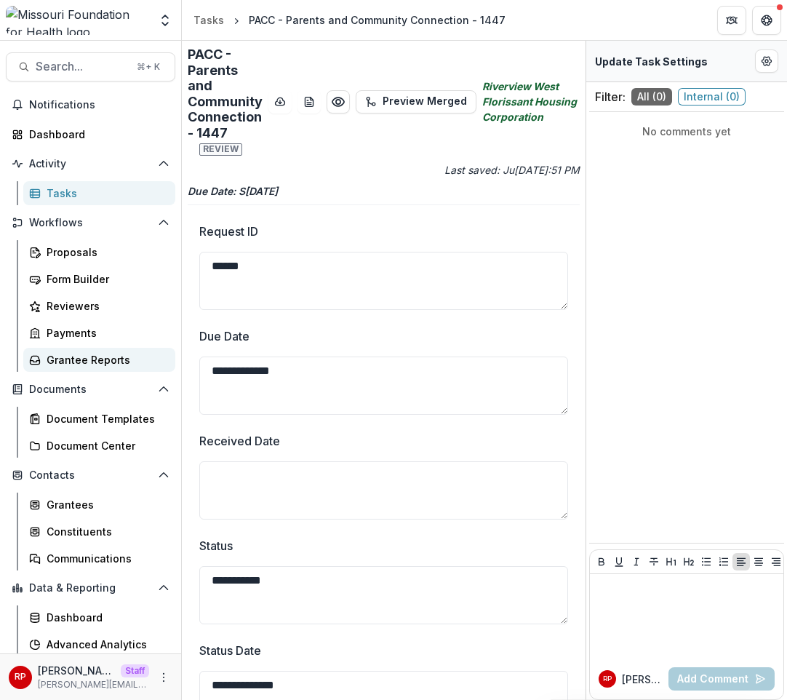
click at [93, 364] on div "Grantee Reports" at bounding box center [105, 359] width 117 height 15
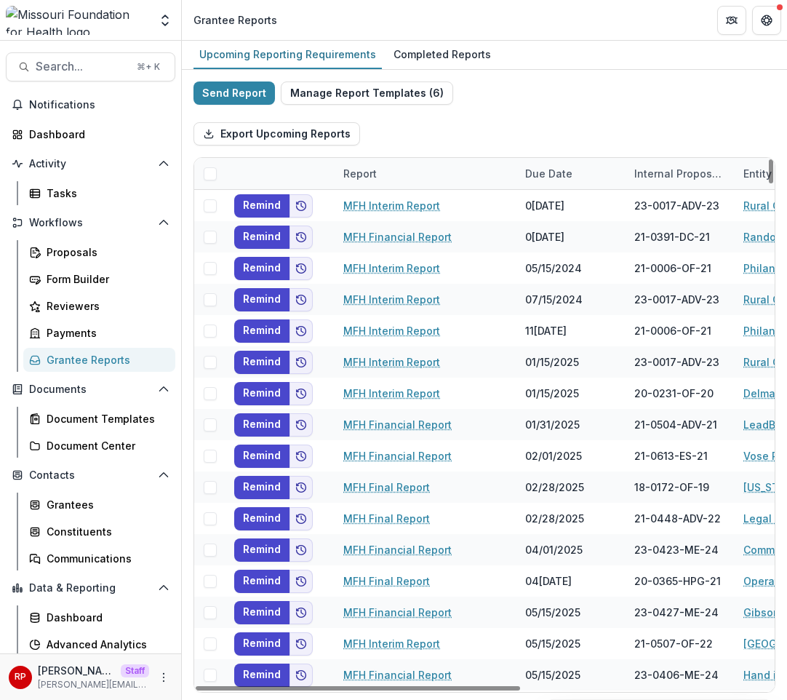
click at [638, 105] on div "Send Report Manage Report Templates ( 6 ) Export Upcoming Reports Report Due Da…" at bounding box center [484, 386] width 582 height 611
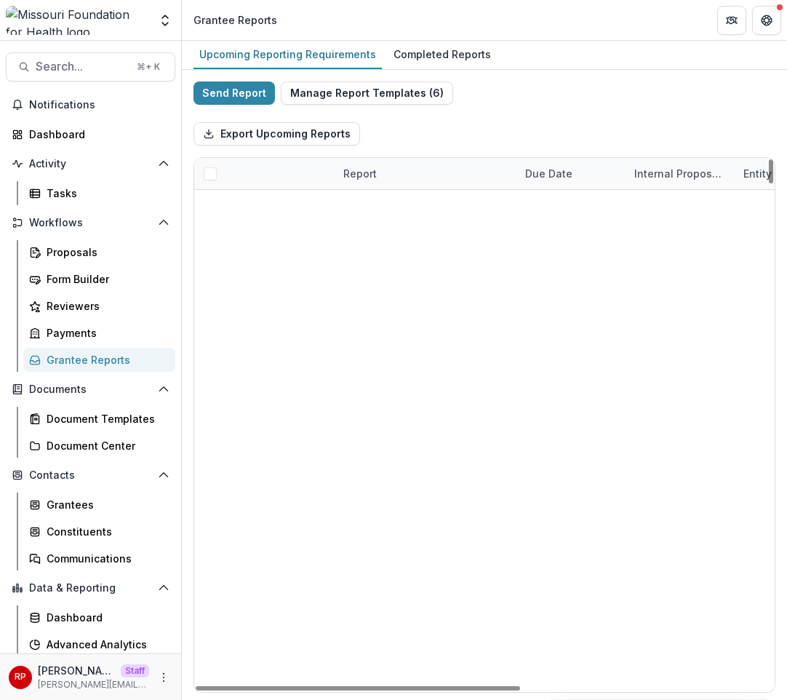
scroll to position [1780, 0]
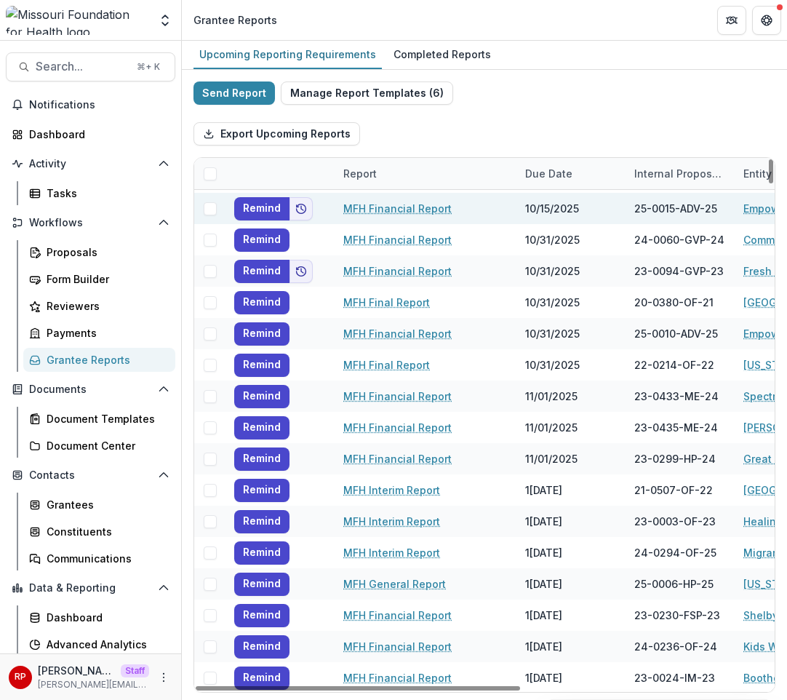
click at [412, 212] on link "MFH Financial Report" at bounding box center [397, 208] width 108 height 15
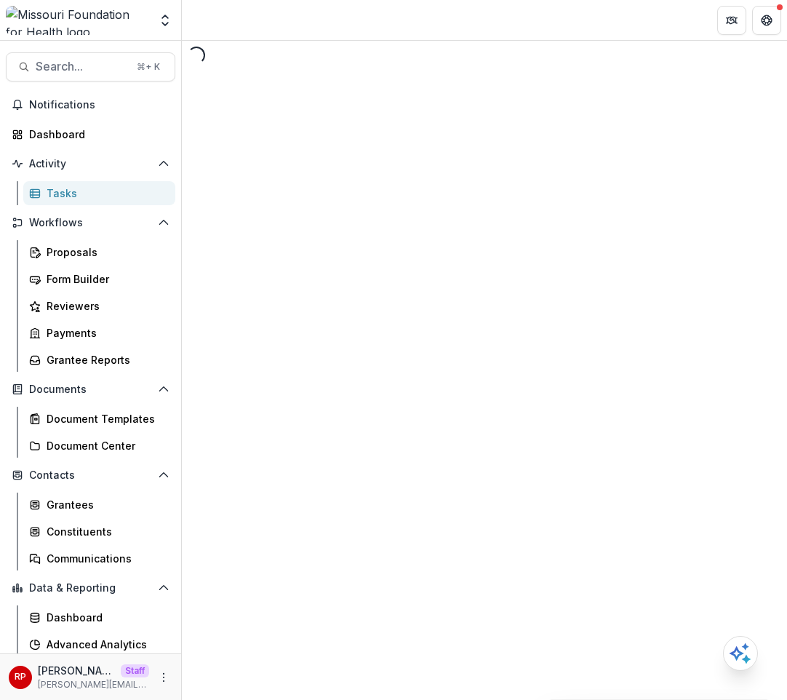
select select "********"
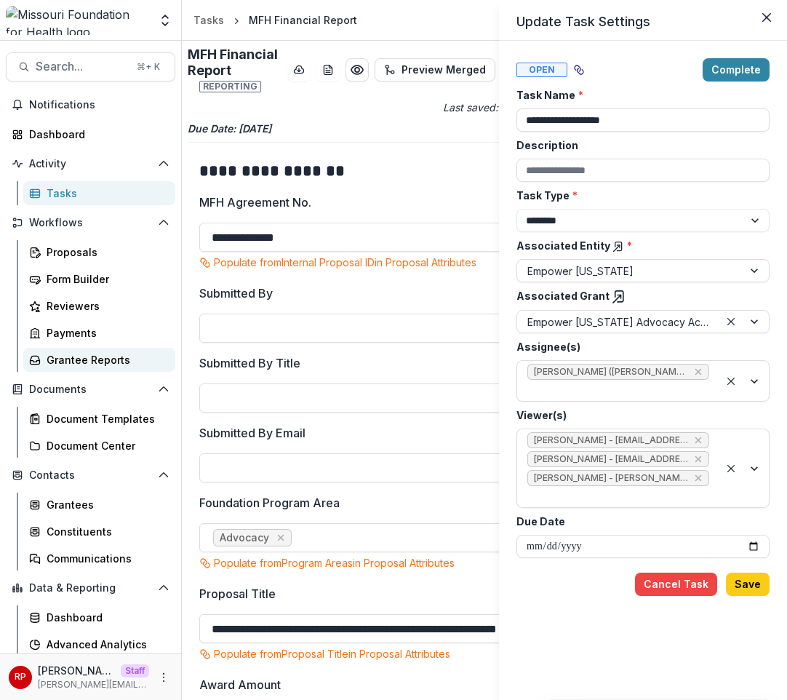
drag, startPoint x: 120, startPoint y: 370, endPoint x: 121, endPoint y: 360, distance: 10.3
click at [120, 370] on div "**********" at bounding box center [393, 350] width 787 height 700
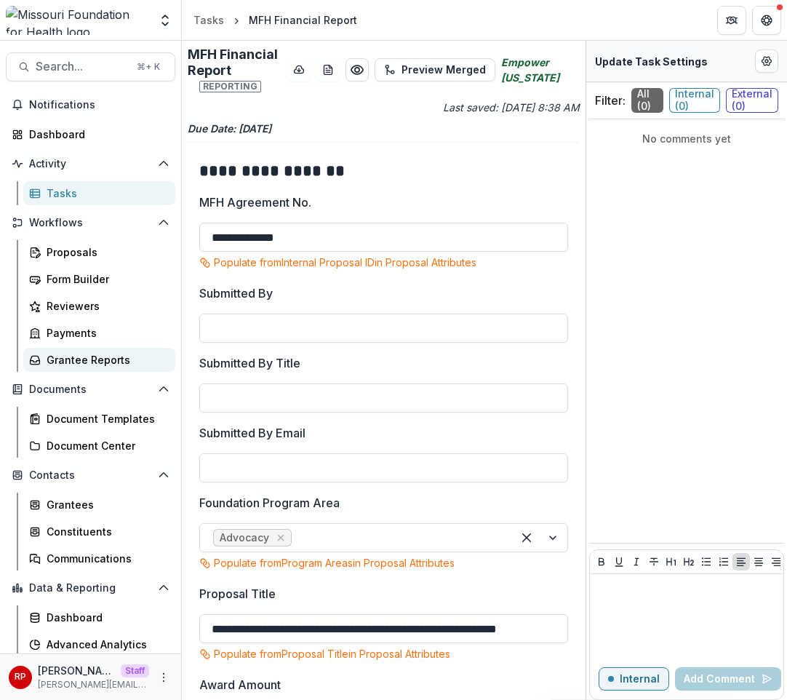
click at [121, 360] on div "Grantee Reports" at bounding box center [105, 359] width 117 height 15
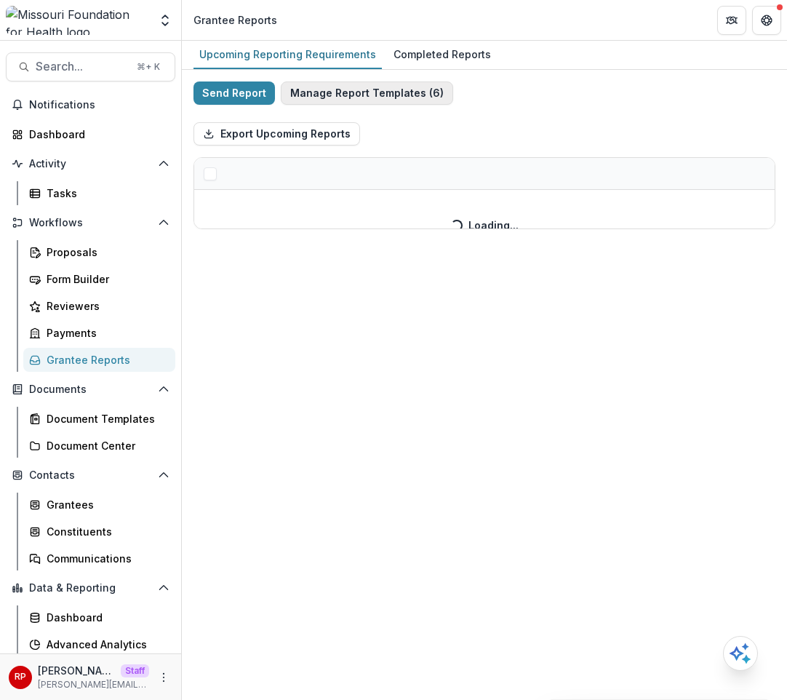
click at [404, 96] on button "Manage Report Templates ( 6 )" at bounding box center [367, 92] width 172 height 23
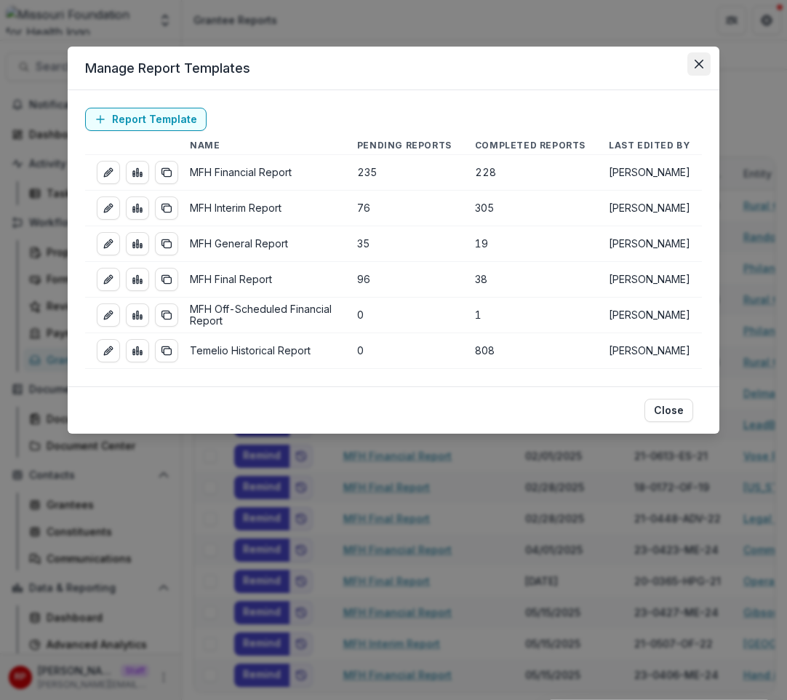
click at [695, 60] on icon "Close" at bounding box center [699, 64] width 9 height 9
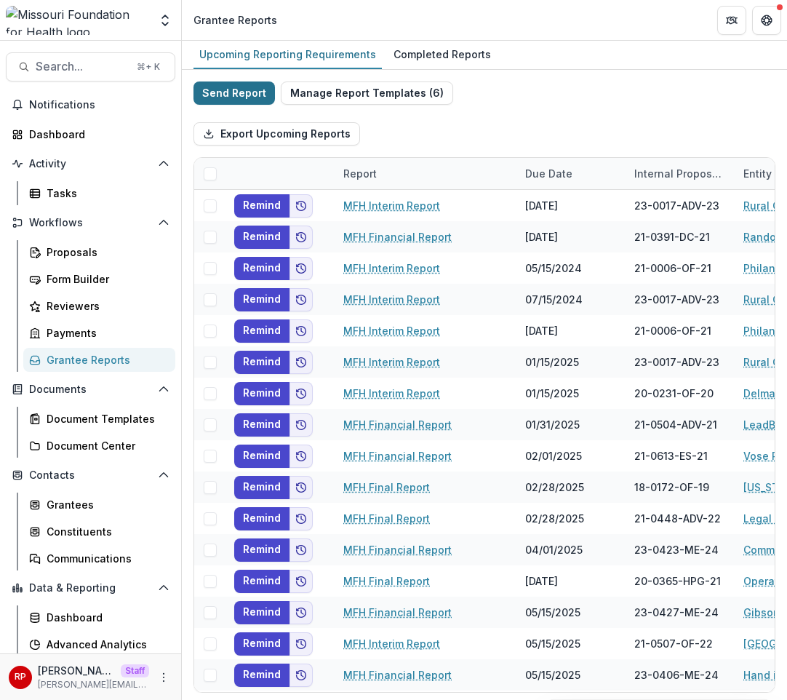
click at [236, 87] on button "Send Report" at bounding box center [233, 92] width 81 height 23
select select "********"
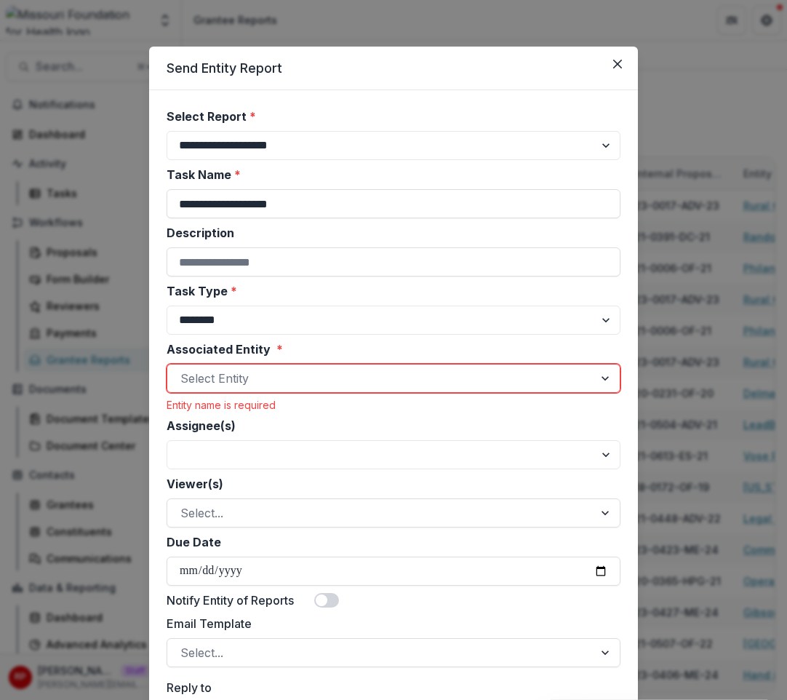
click at [262, 372] on div at bounding box center [380, 378] width 400 height 20
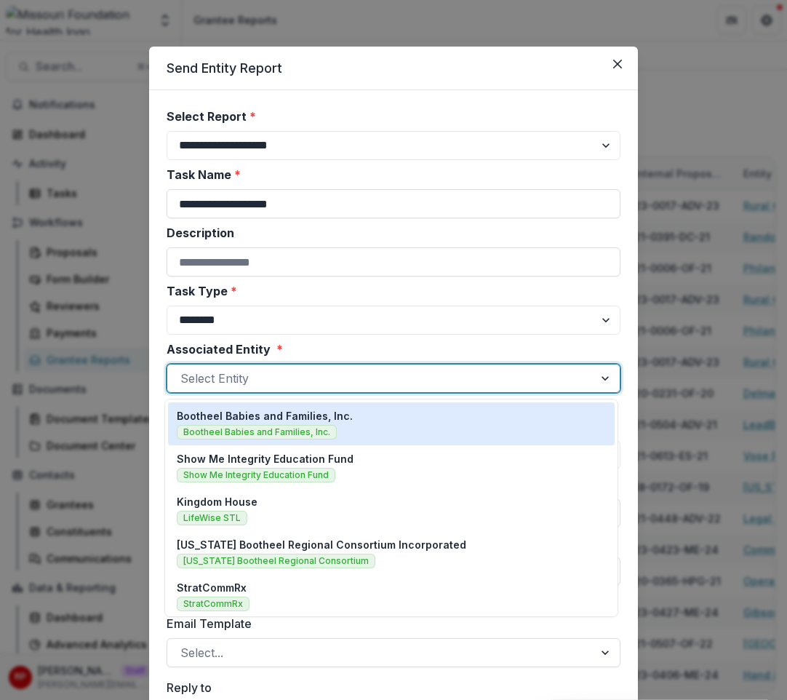
click at [266, 422] on p "Bootheel Babies and Families, Inc." at bounding box center [265, 415] width 176 height 15
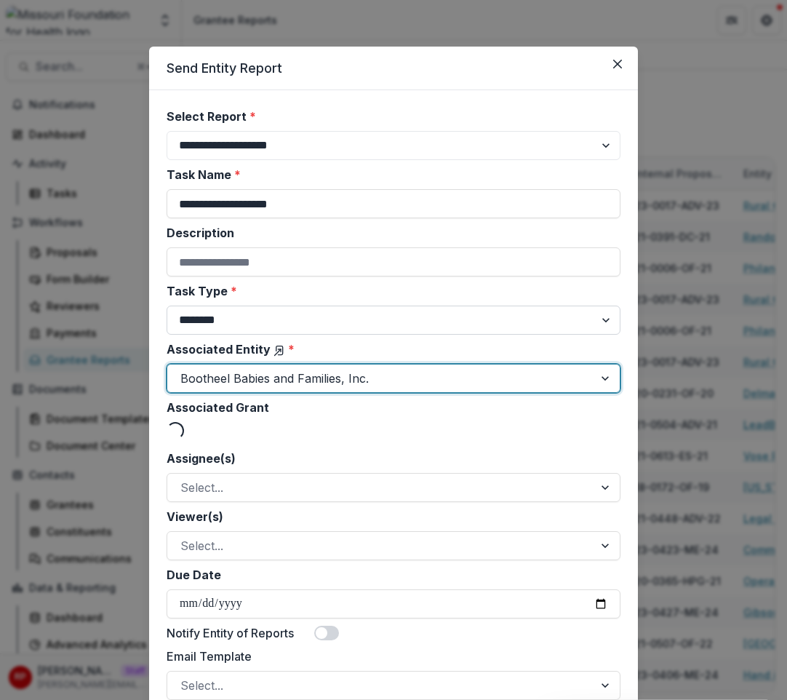
scroll to position [120, 0]
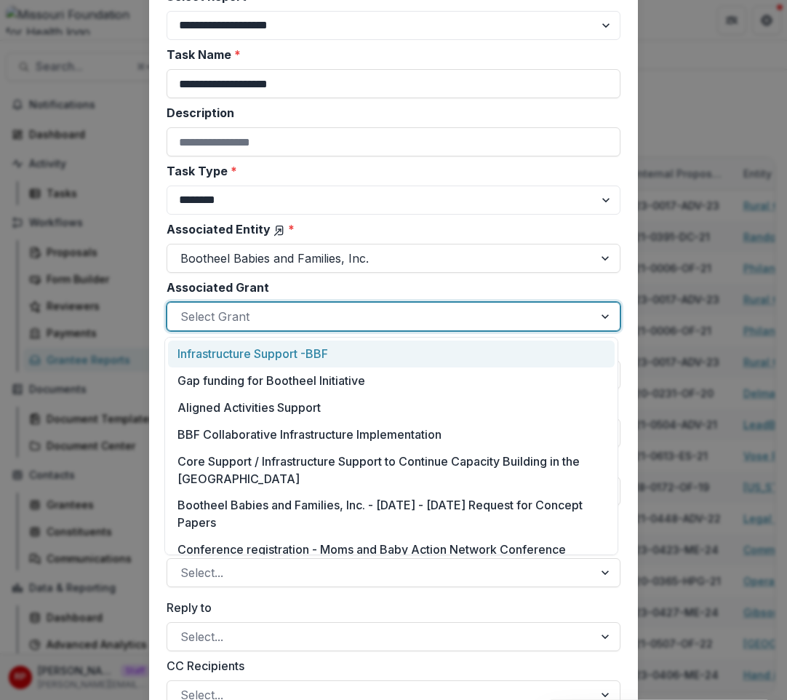
drag, startPoint x: 327, startPoint y: 324, endPoint x: 327, endPoint y: 355, distance: 31.3
click at [327, 324] on div at bounding box center [380, 316] width 400 height 20
click at [327, 355] on div "Infrastructure Support -BBF" at bounding box center [391, 353] width 447 height 27
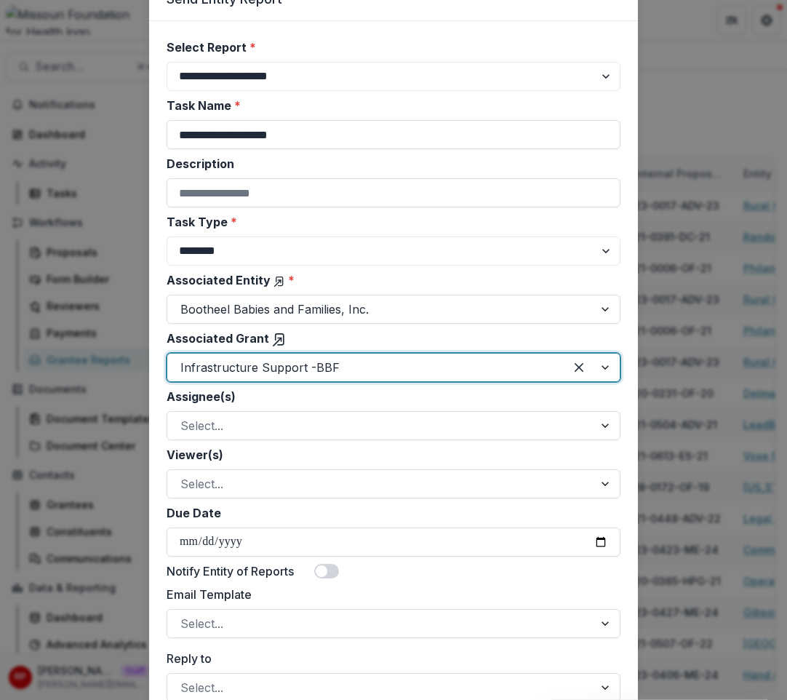
scroll to position [61, 0]
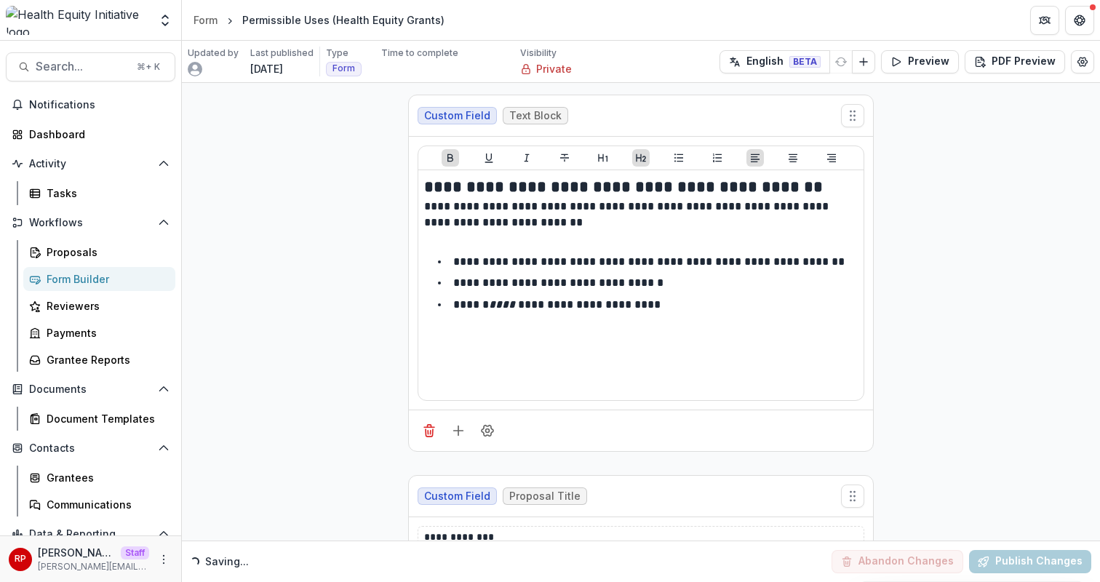
scroll to position [1773, 0]
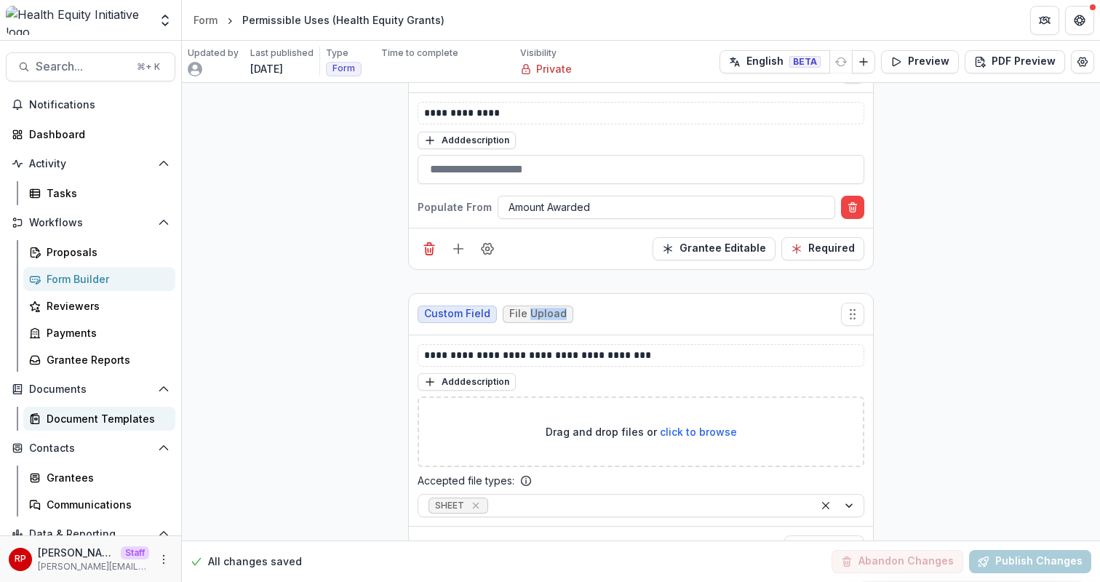
click at [121, 416] on div "Document Templates" at bounding box center [105, 418] width 117 height 15
click at [458, 252] on icon "Add field" at bounding box center [458, 248] width 15 height 15
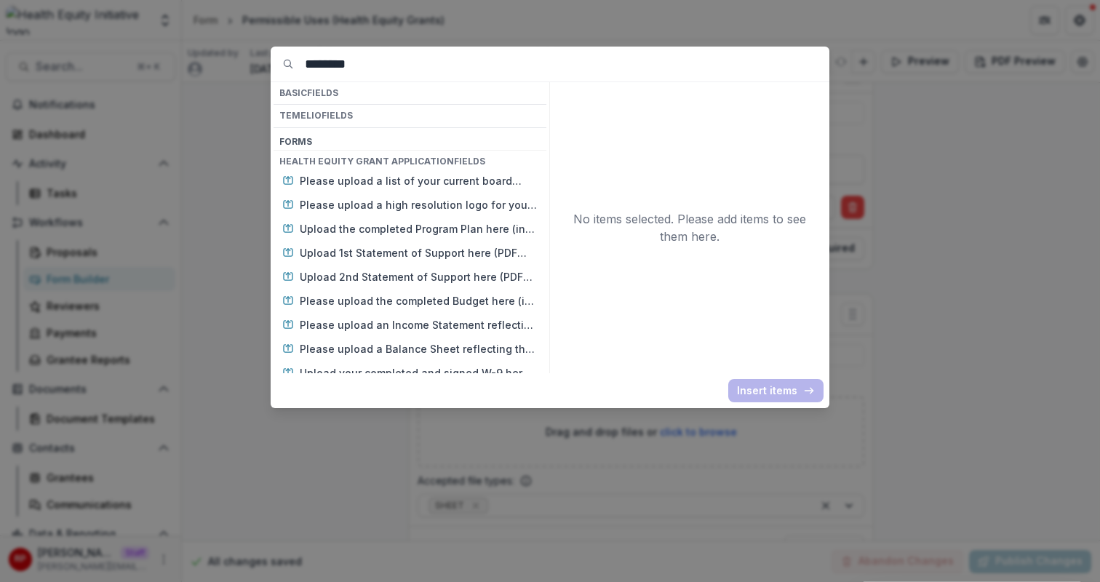
type input "*********"
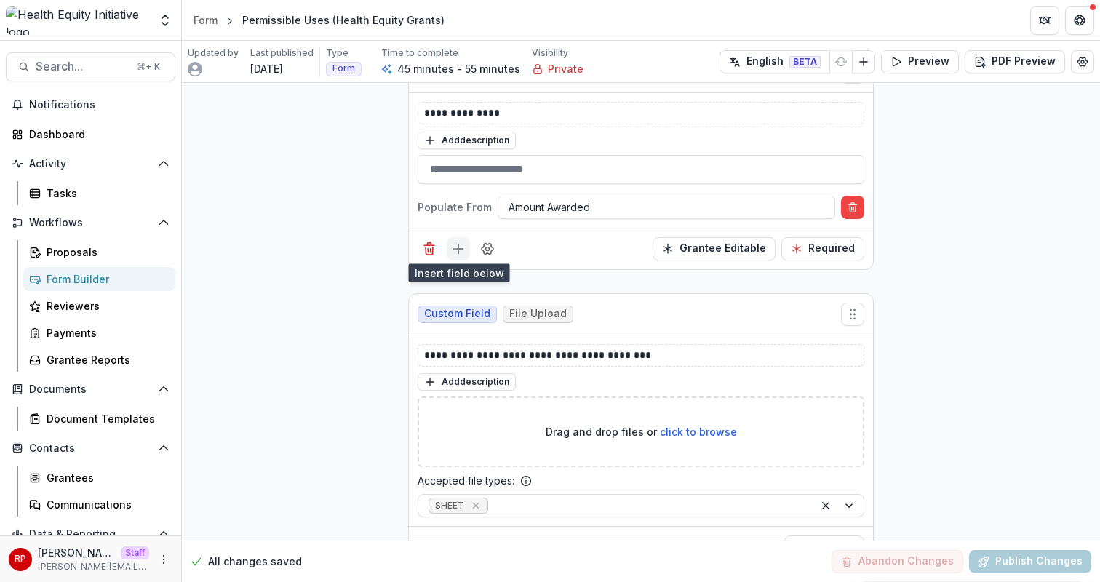
click at [453, 242] on icon "Add field" at bounding box center [458, 248] width 15 height 15
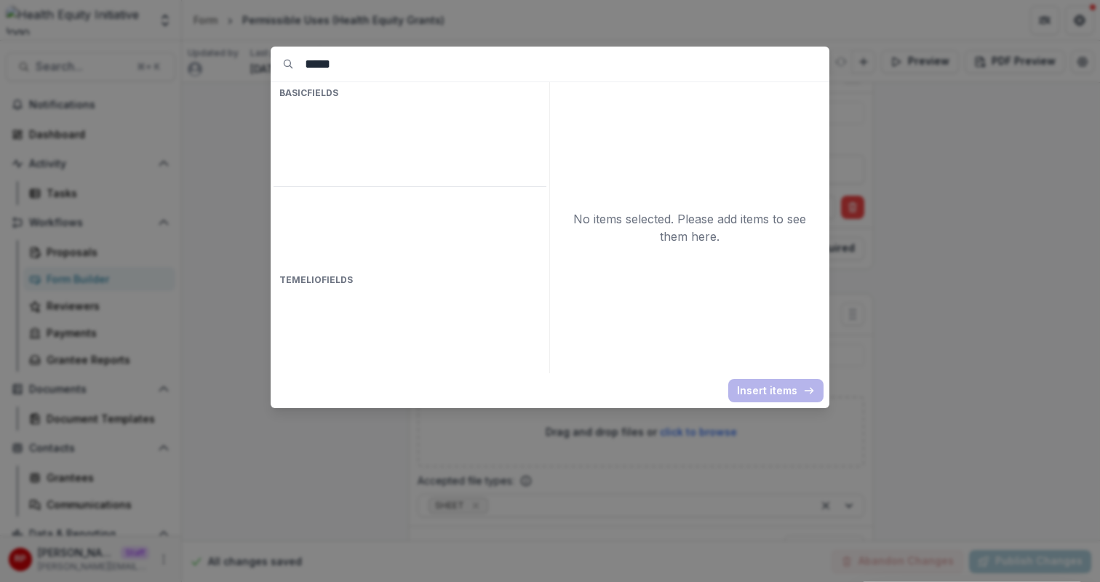
type input "****"
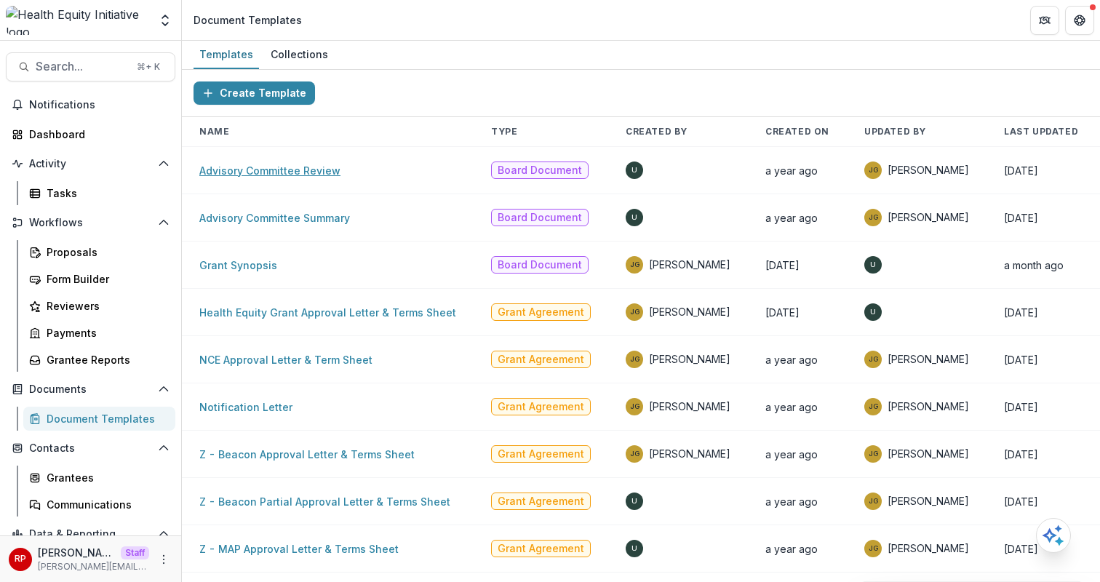
click at [287, 173] on link "Advisory Committee Review" at bounding box center [269, 170] width 141 height 12
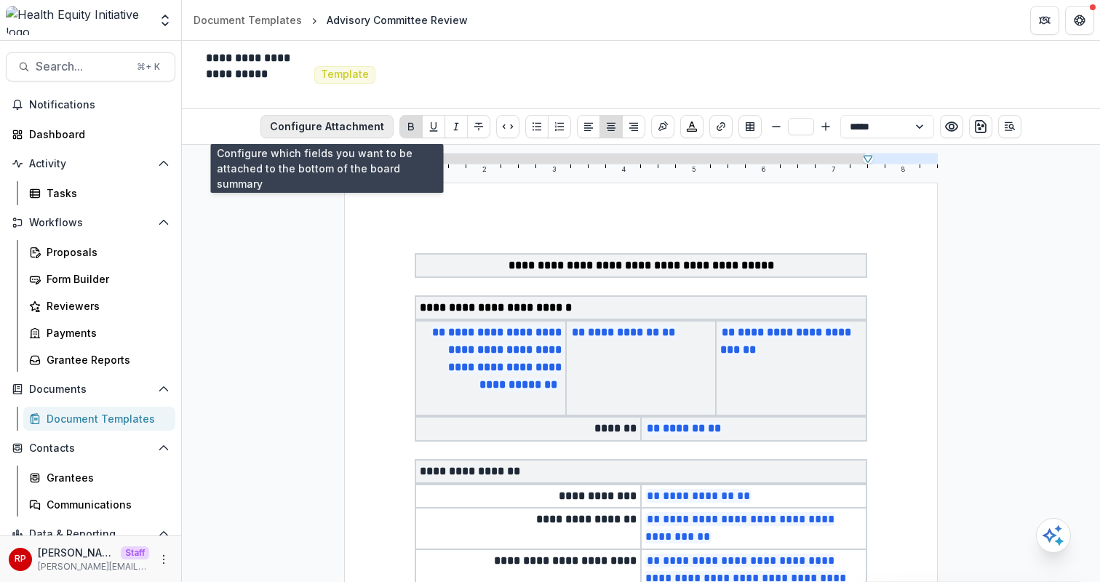
click at [338, 124] on button "Configure Attachment" at bounding box center [326, 126] width 133 height 23
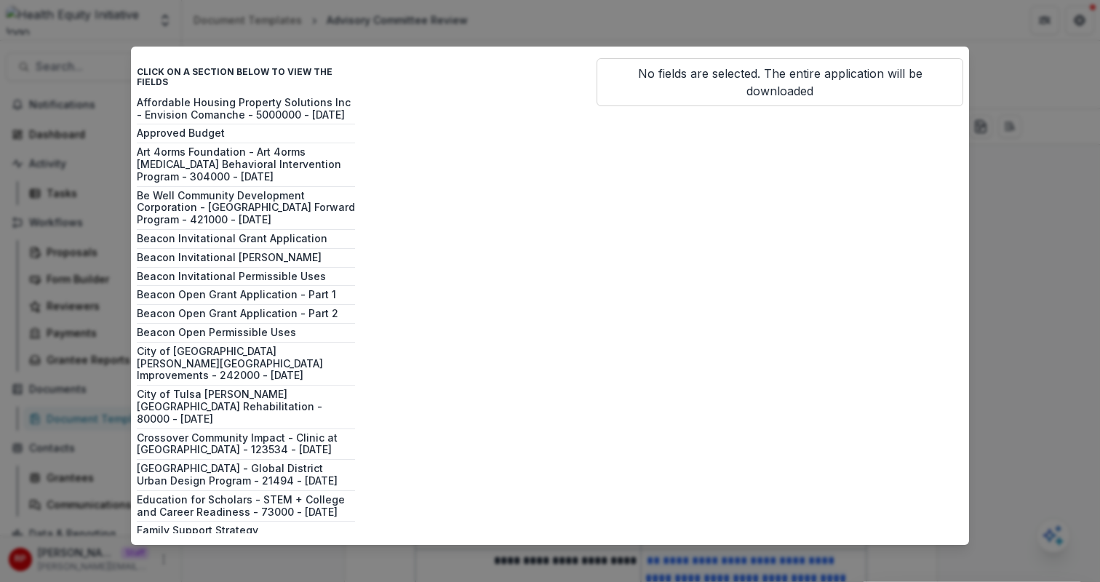
scroll to position [1446, 0]
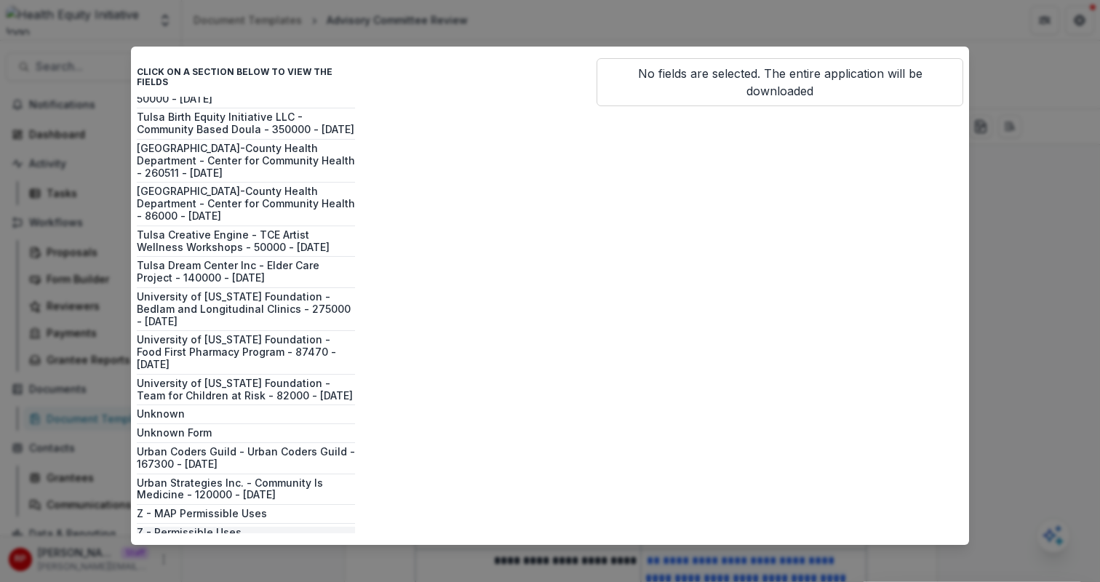
click at [236, 527] on button "Z - Permissible Uses" at bounding box center [246, 533] width 218 height 12
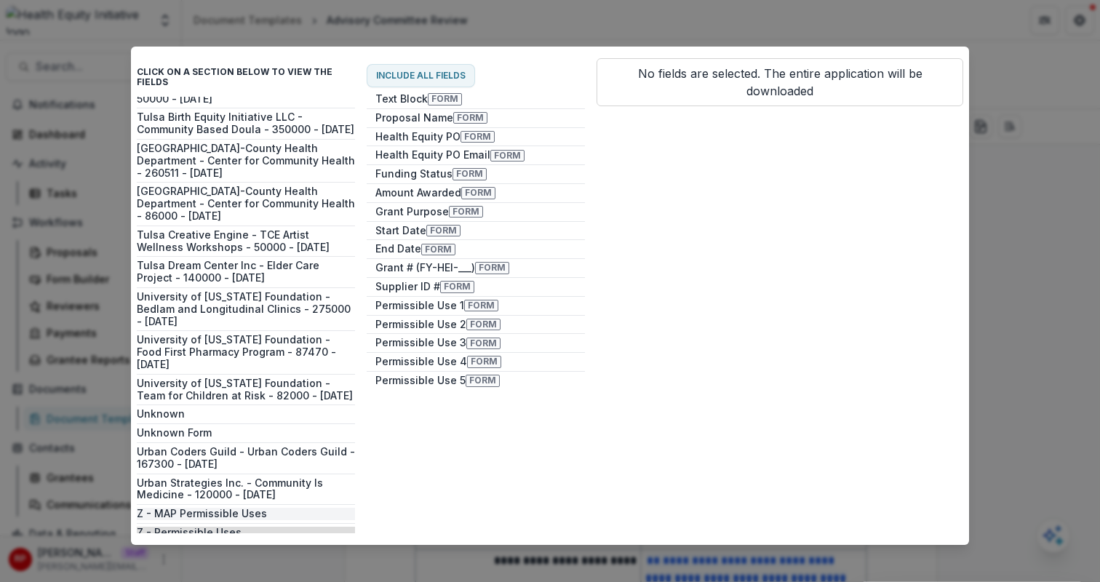
click at [252, 508] on button "Z - MAP Permissible Uses" at bounding box center [246, 514] width 218 height 12
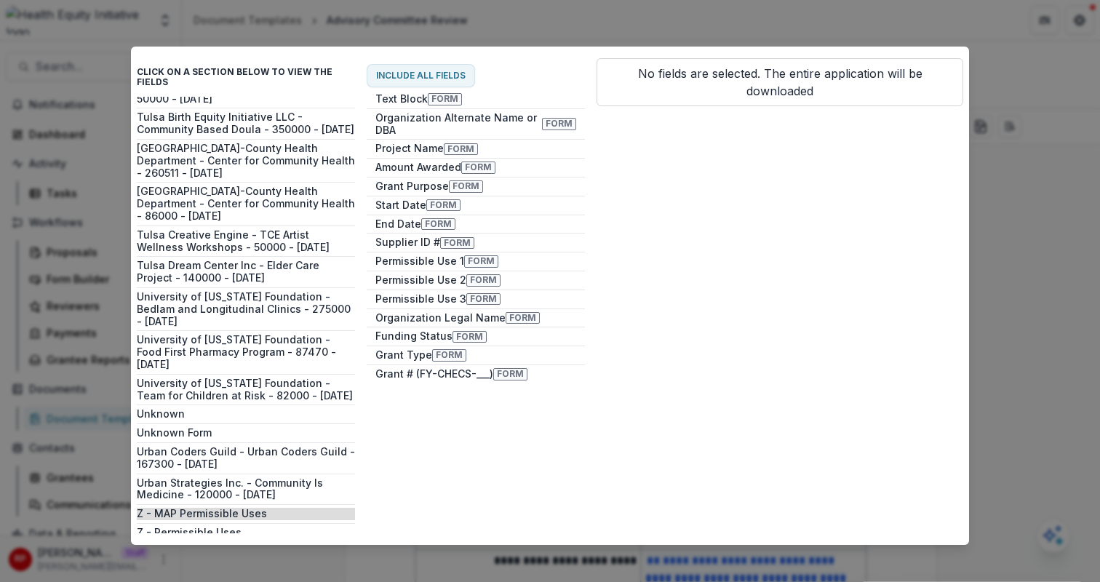
click at [251, 524] on div "Click on a section below to view the fields Affordable Housing Property Solutio…" at bounding box center [246, 295] width 218 height 487
click at [256, 545] on button "Z - Permissible Uses (multi-year)" at bounding box center [246, 551] width 218 height 12
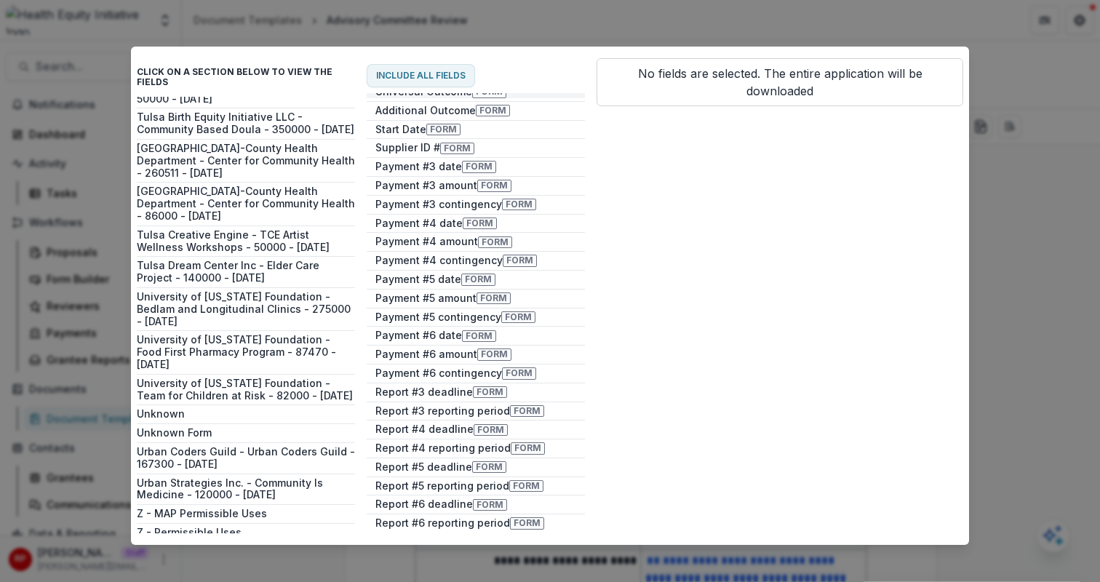
scroll to position [0, 0]
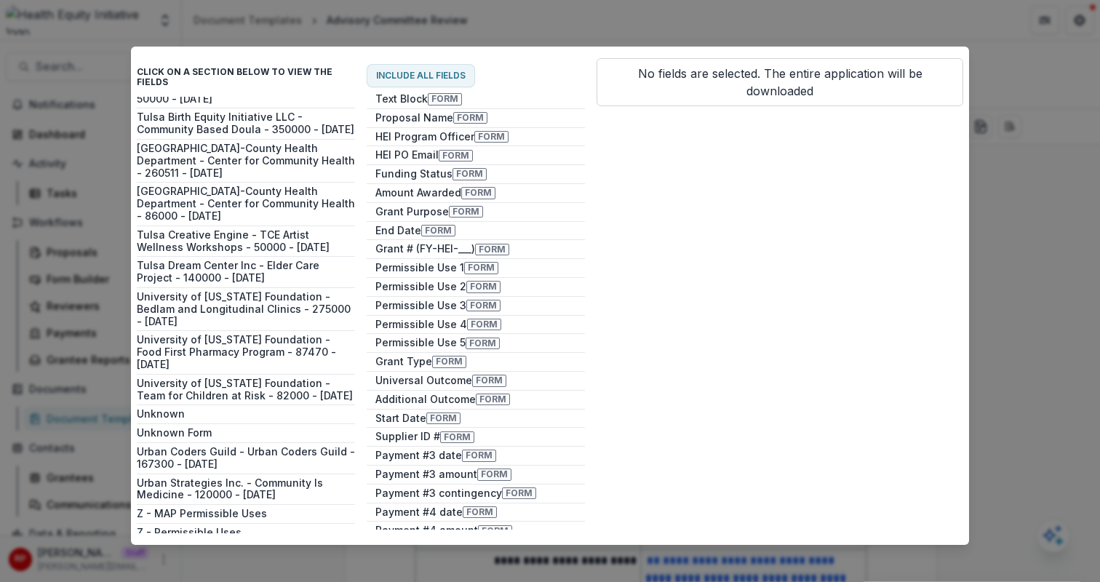
click at [220, 489] on div "Affordable Housing Property Solutions Inc - Envision Comanche - 5000000 - 1/1/2…" at bounding box center [246, 315] width 218 height 436
click at [244, 508] on button "Z - MAP Permissible Uses" at bounding box center [246, 514] width 218 height 12
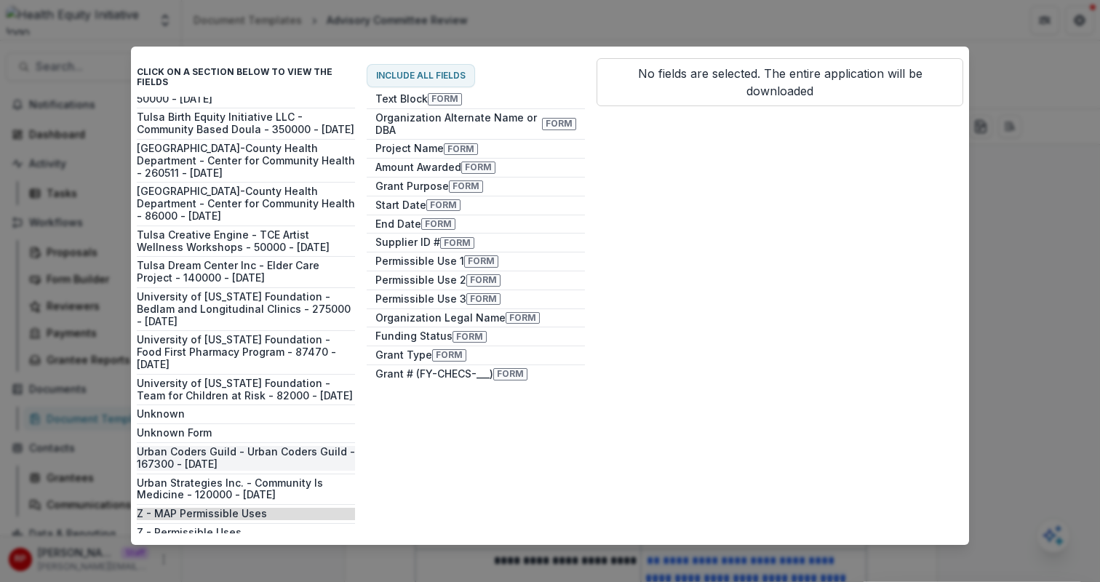
click at [274, 446] on button "Urban Coders Guild - Urban Coders Guild - 167300 - 7/1/2023" at bounding box center [246, 458] width 218 height 25
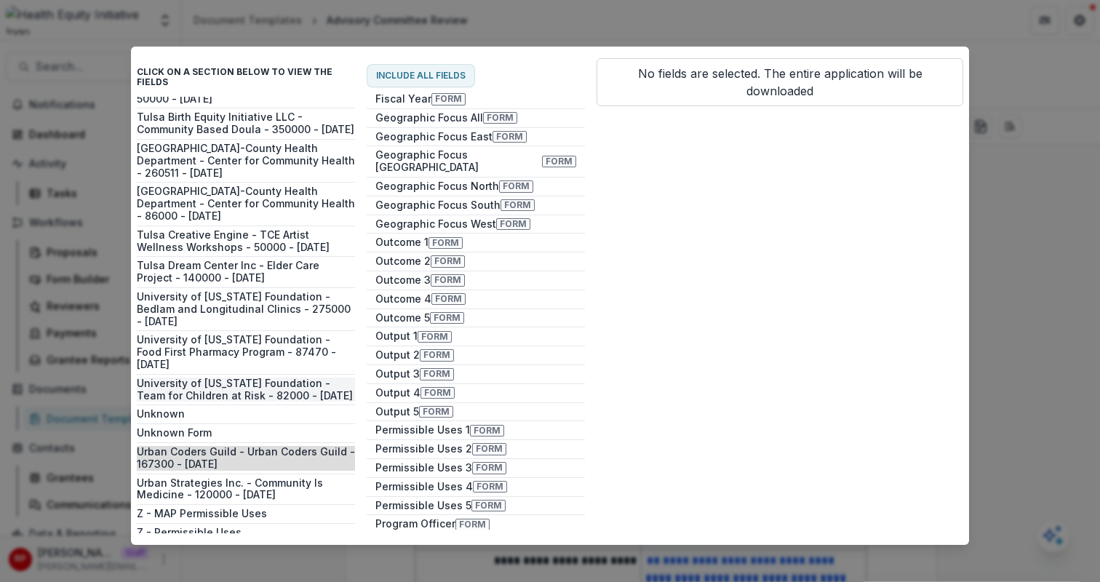
click at [281, 377] on button "University of Oklahoma Foundation - Team for Children at Risk - 82000 - 1/1/2024" at bounding box center [246, 389] width 218 height 25
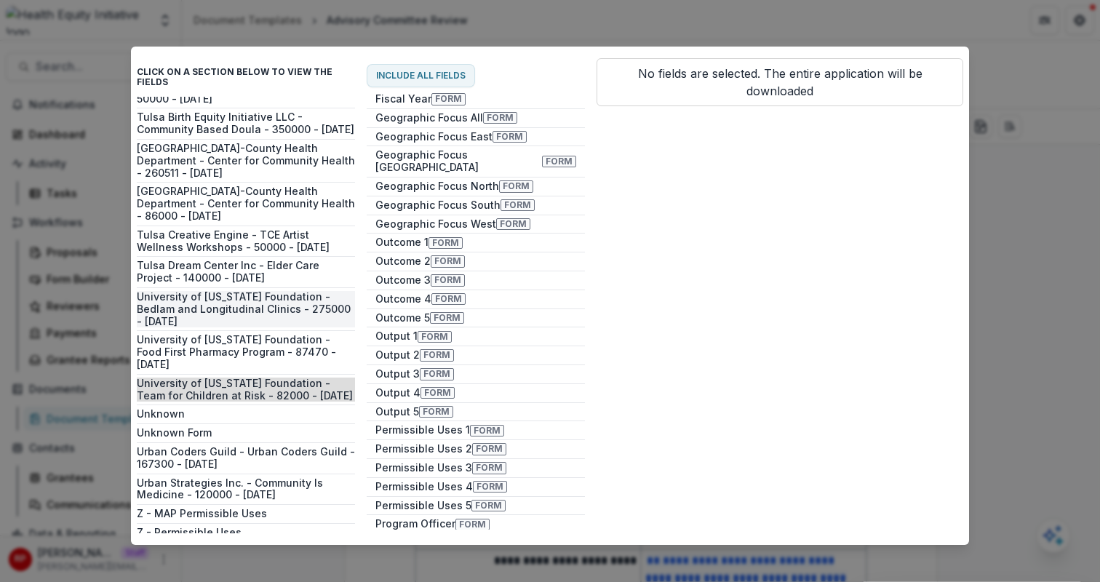
click at [287, 291] on button "University of Oklahoma Foundation - Bedlam and Longitudinal Clinics - 275000 - …" at bounding box center [246, 309] width 218 height 36
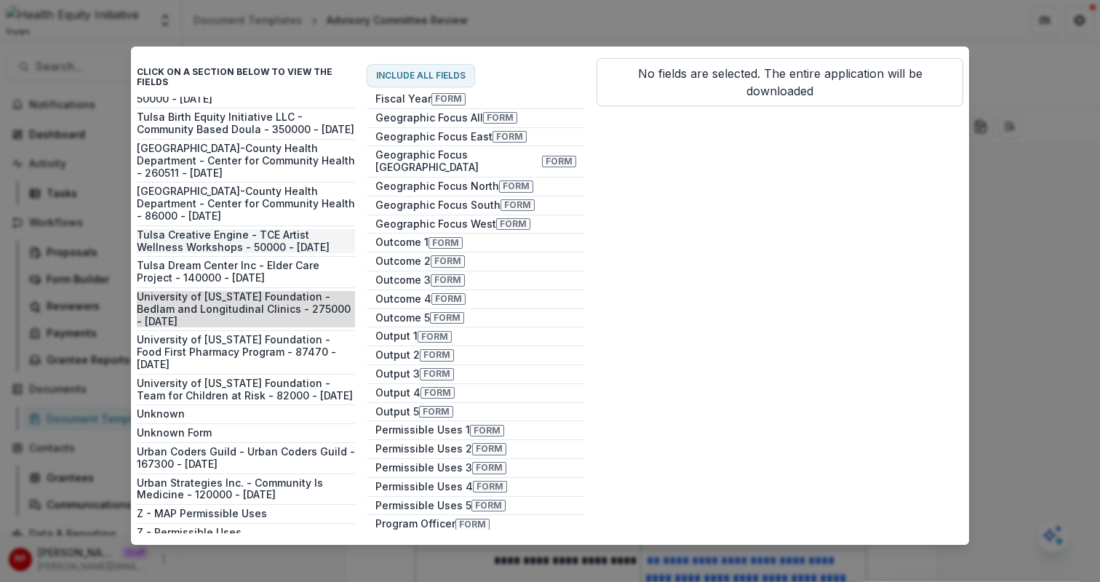
click at [279, 229] on button "Tulsa Creative Engine - TCE Artist Wellness Workshops - 50000 - 7/1/2023" at bounding box center [246, 241] width 218 height 25
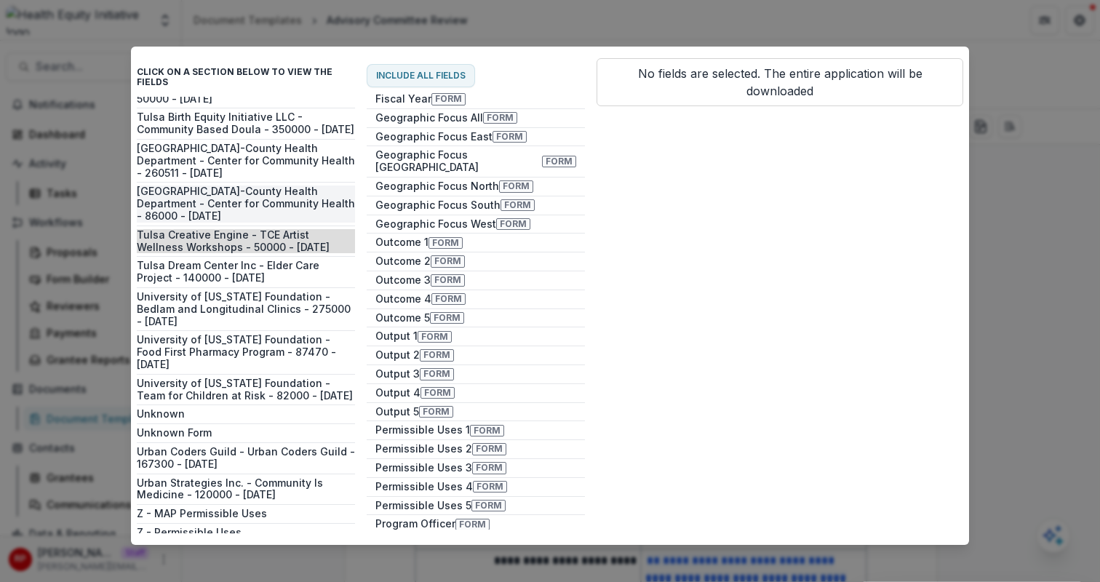
click at [279, 185] on button "Tulsa City-County Health Department - Center for Community Health - 86000 - 7/1…" at bounding box center [246, 203] width 218 height 36
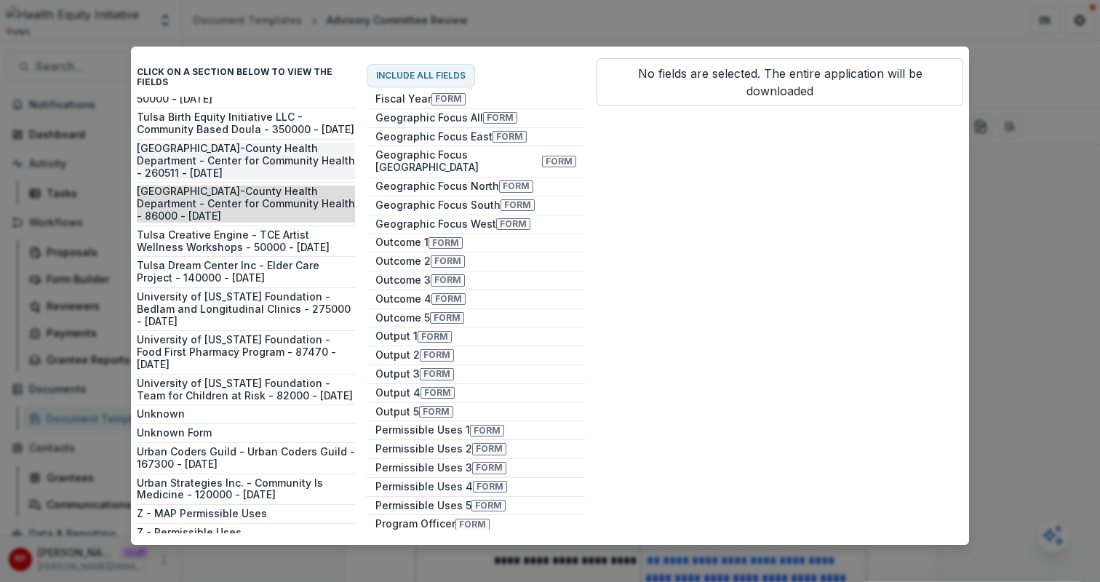
click at [278, 143] on button "Tulsa City-County Health Department - Center for Community Health - 260511 - 7/…" at bounding box center [246, 161] width 218 height 36
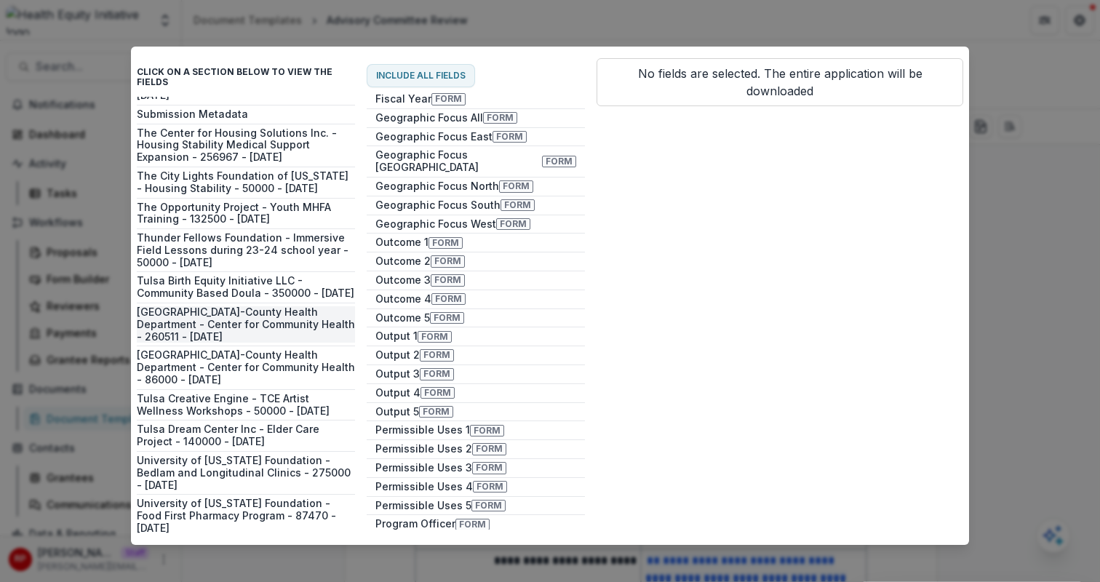
scroll to position [1249, 0]
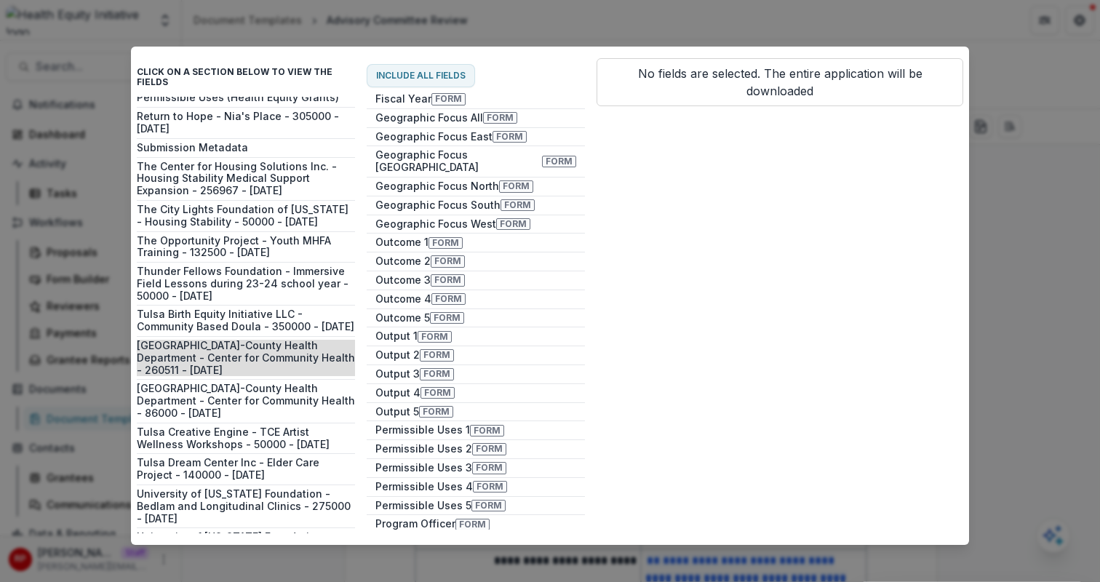
click at [278, 119] on div "Affordable Housing Property Solutions Inc - Envision Comanche - 5000000 - 1/1/2…" at bounding box center [246, 315] width 218 height 436
click at [279, 142] on button "Submission Metadata" at bounding box center [246, 148] width 218 height 12
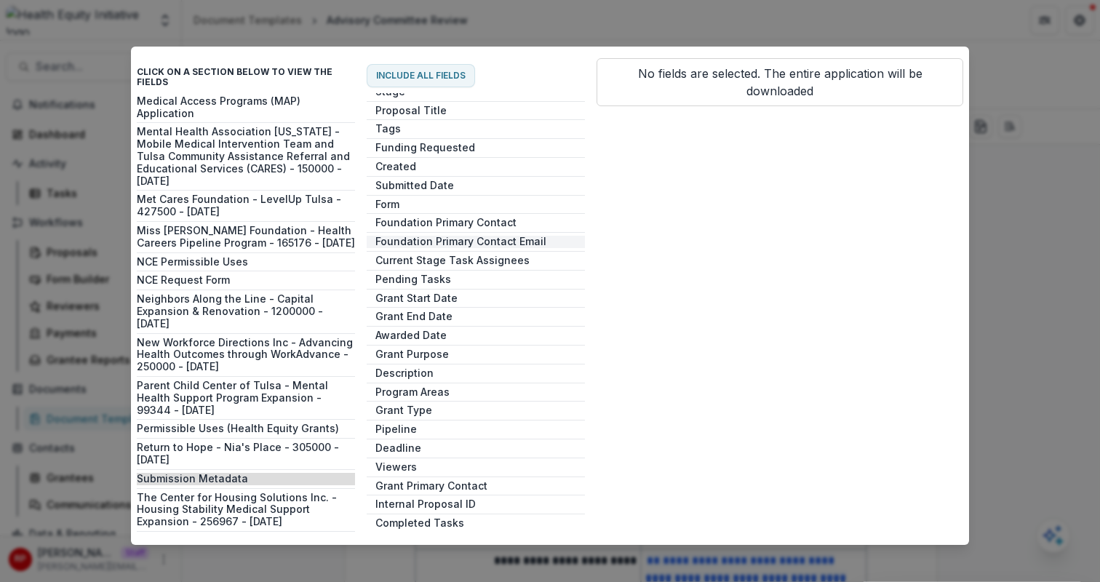
scroll to position [0, 0]
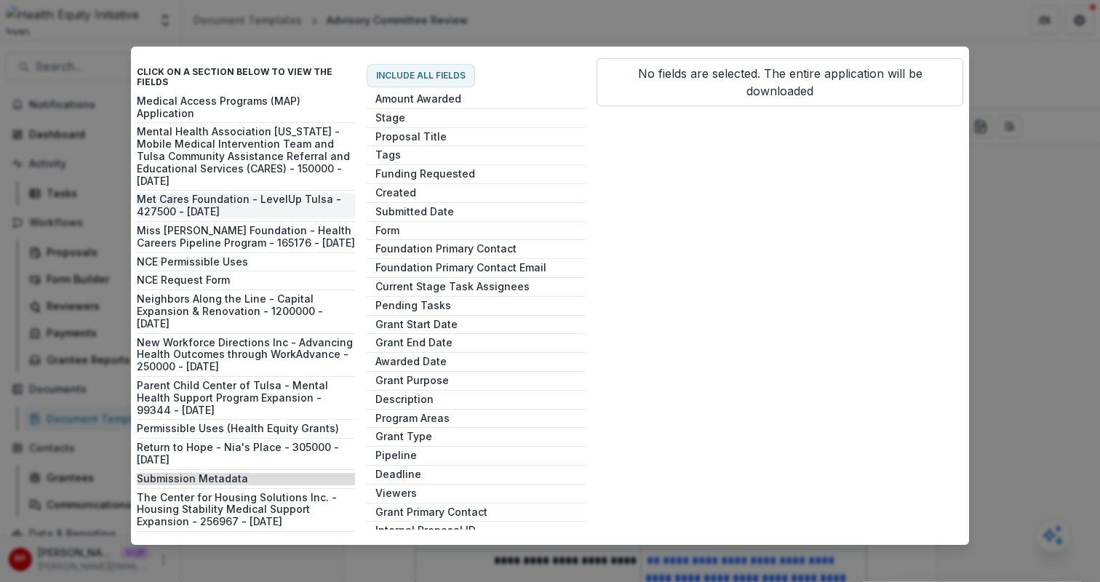
click at [261, 193] on button "Met Cares Foundation - LevelUp Tulsa - 427500 - 7/1/2023" at bounding box center [246, 205] width 218 height 25
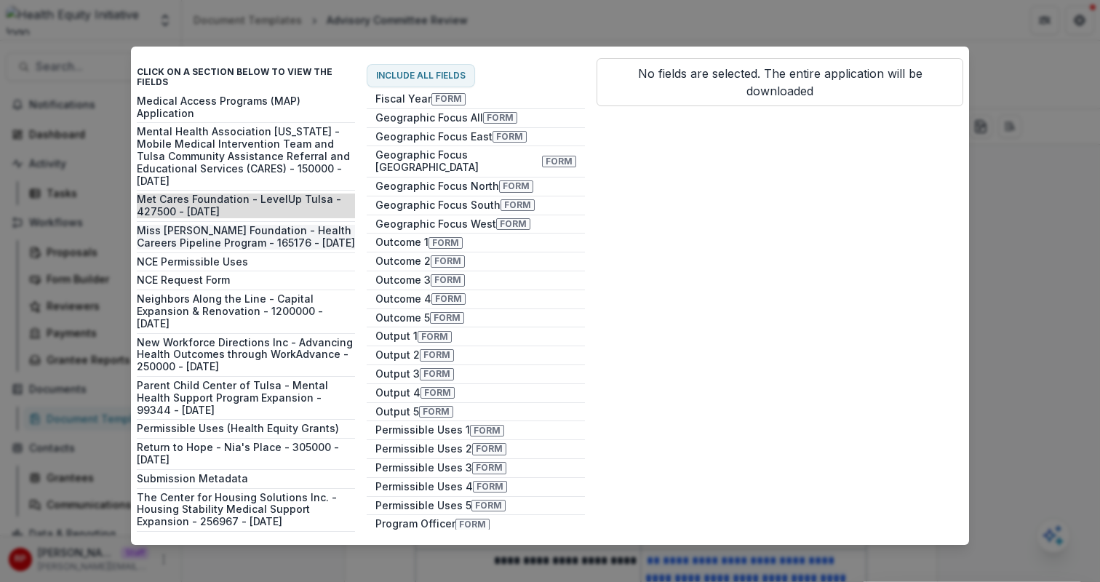
click at [254, 225] on button "Miss Wearys Foundation - Health Careers Pipeline Program - 165176 - 1/1/2024" at bounding box center [246, 237] width 218 height 25
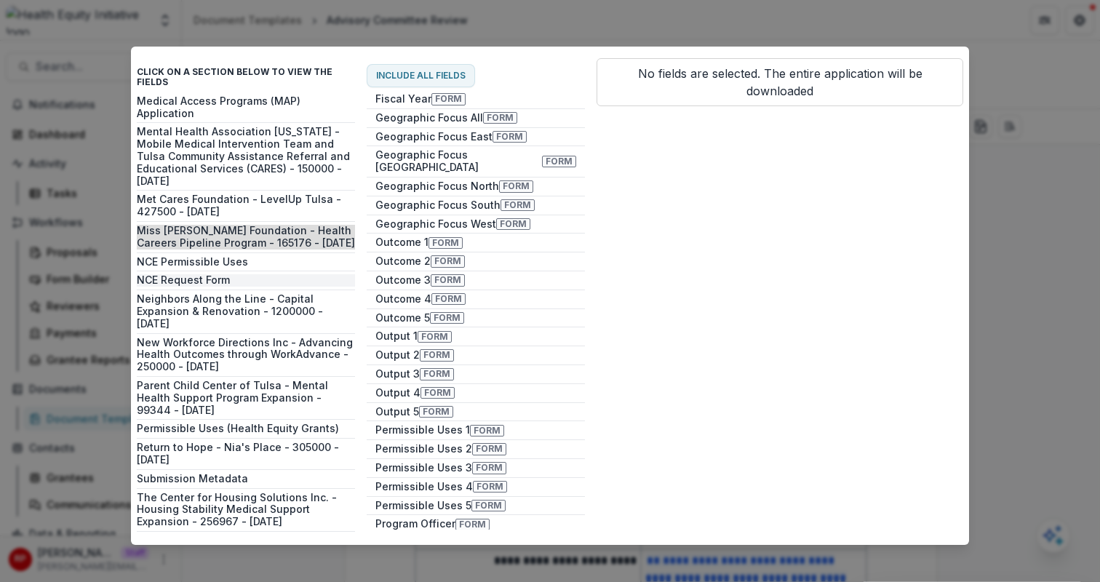
click at [259, 274] on button "NCE Request Form" at bounding box center [246, 280] width 218 height 12
